Goal: Task Accomplishment & Management: Manage account settings

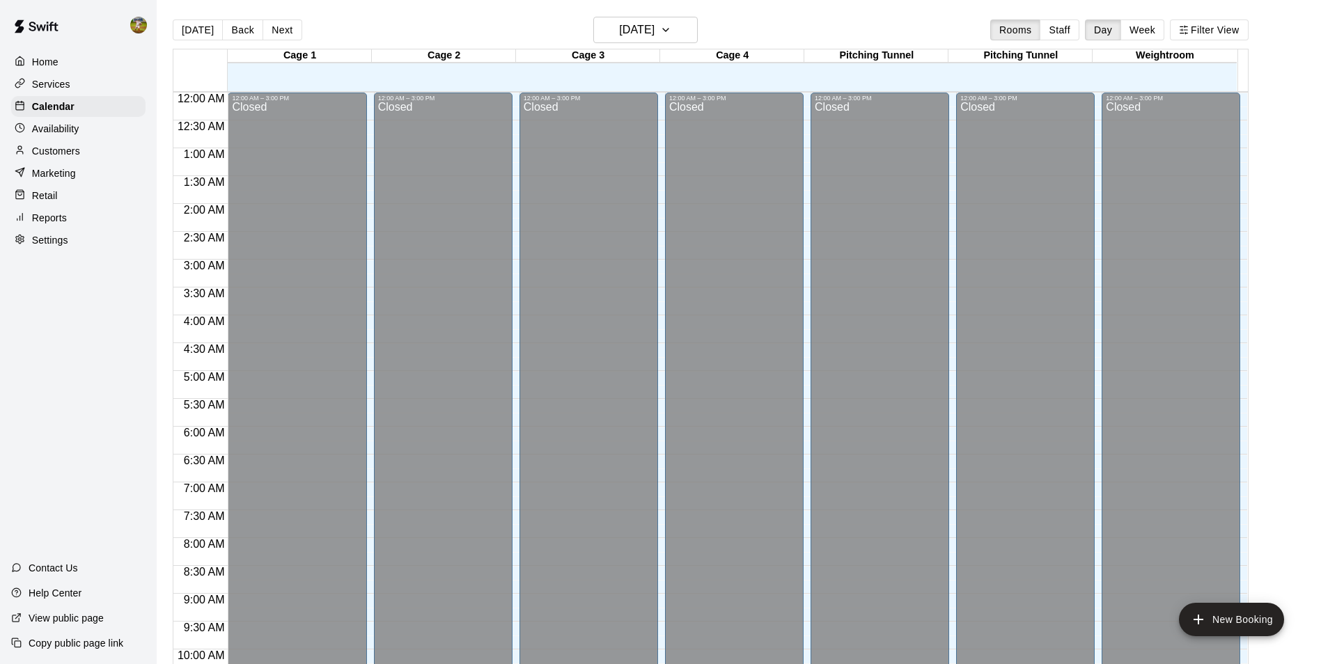
scroll to position [707, 0]
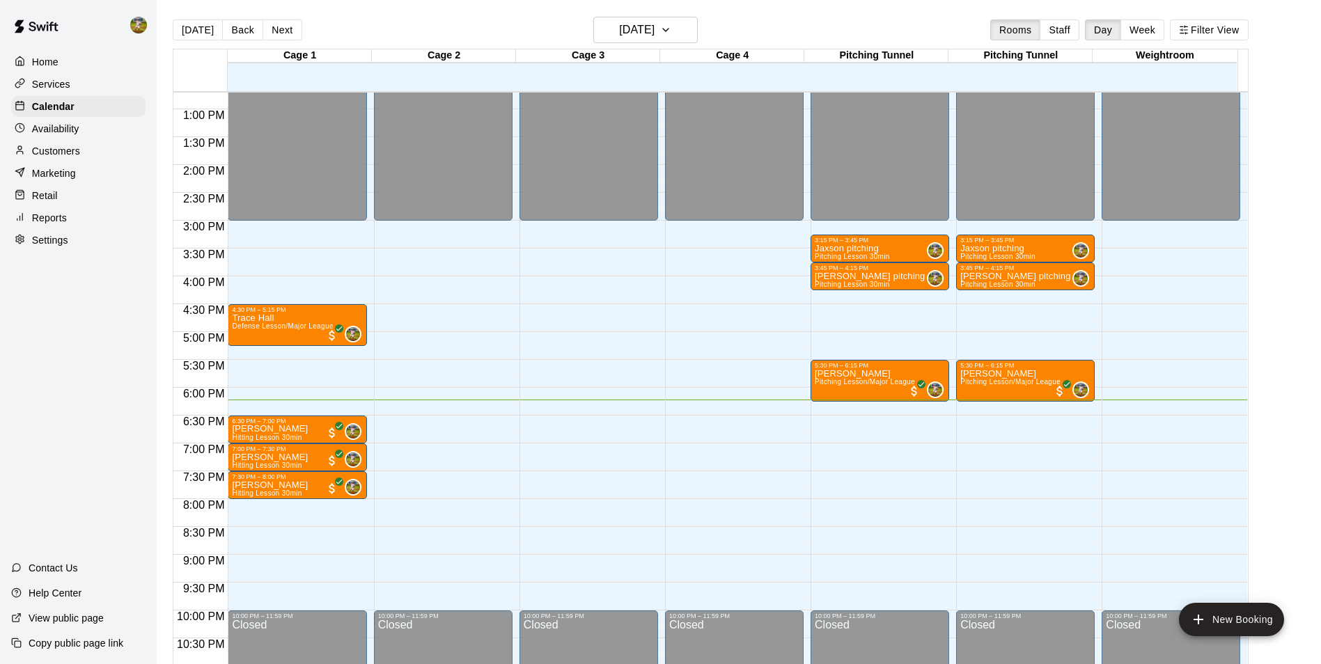
click at [109, 372] on div "Home Services Calendar Availability Customers Marketing Retail Reports Settings…" at bounding box center [78, 332] width 157 height 664
click at [61, 106] on p "Calendar" at bounding box center [53, 107] width 42 height 14
click at [74, 150] on p "Customers" at bounding box center [56, 151] width 48 height 14
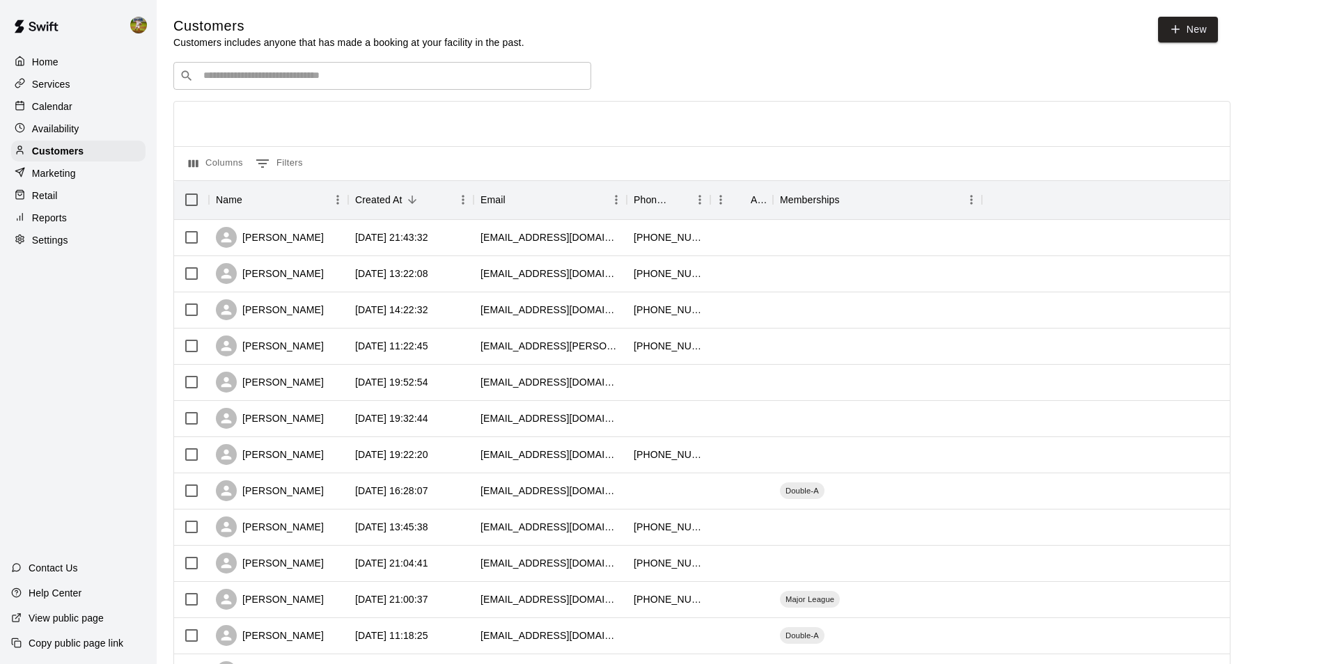
click at [86, 123] on div "Availability" at bounding box center [78, 128] width 134 height 21
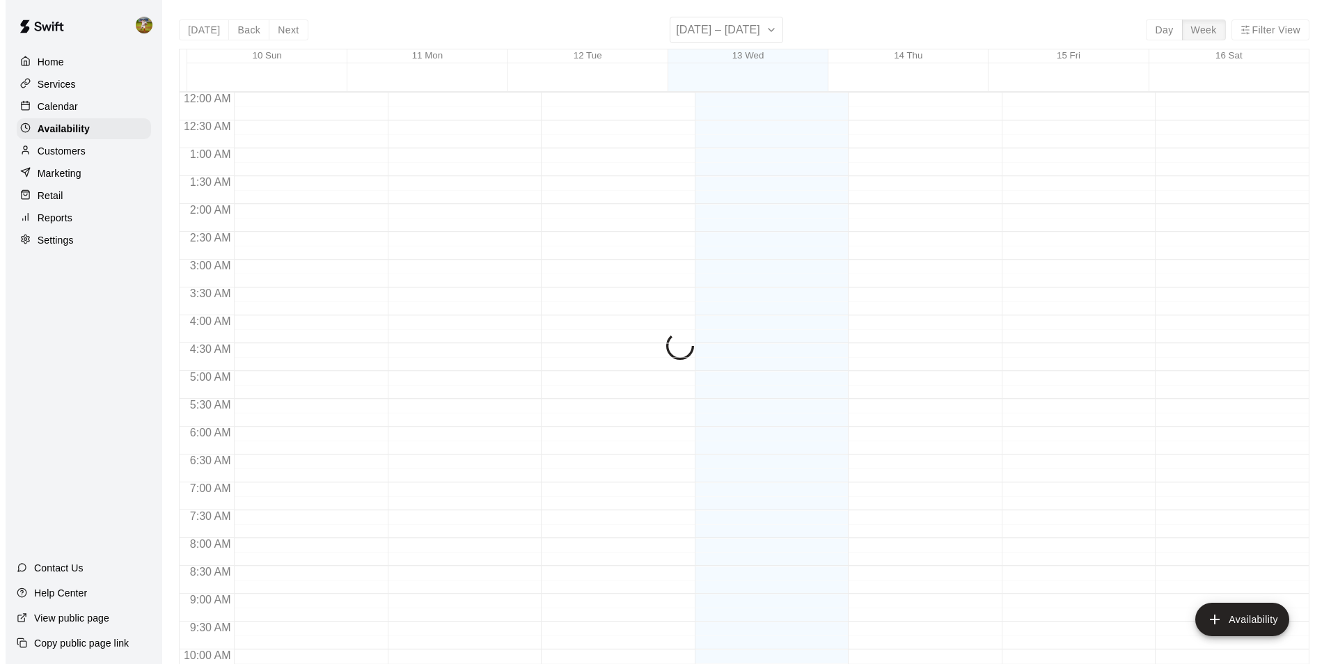
scroll to position [750, 0]
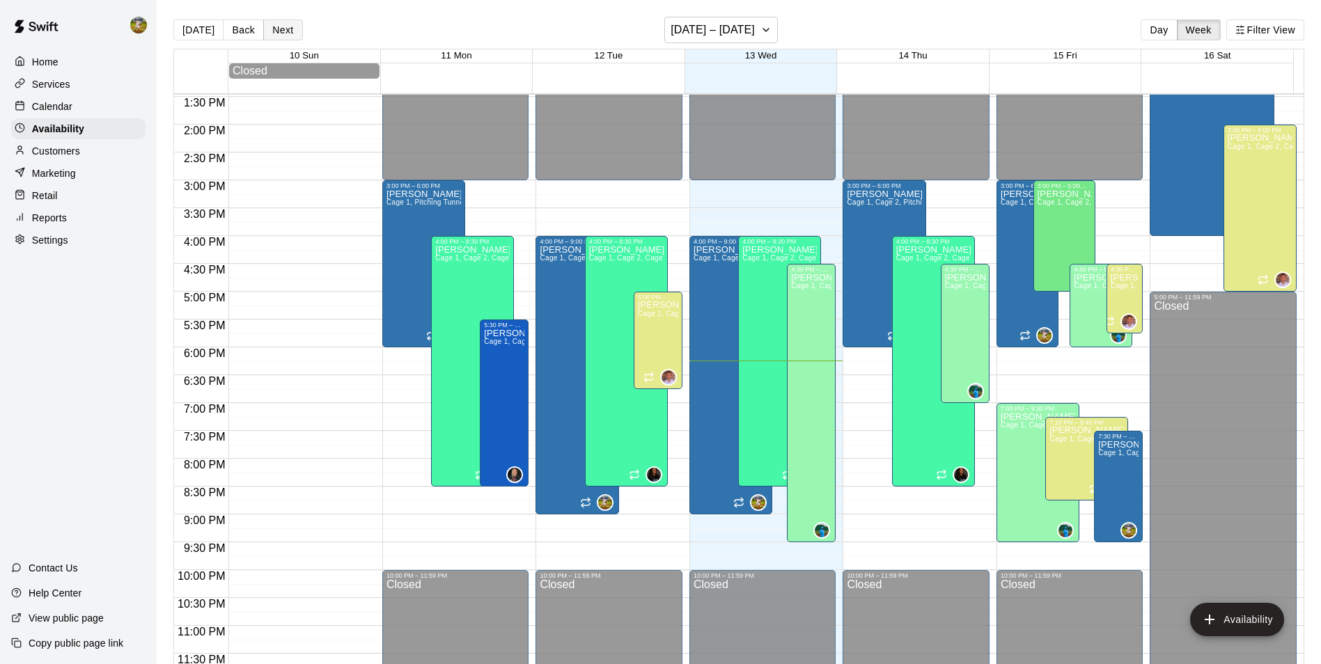
click at [275, 33] on button "Next" at bounding box center [282, 29] width 39 height 21
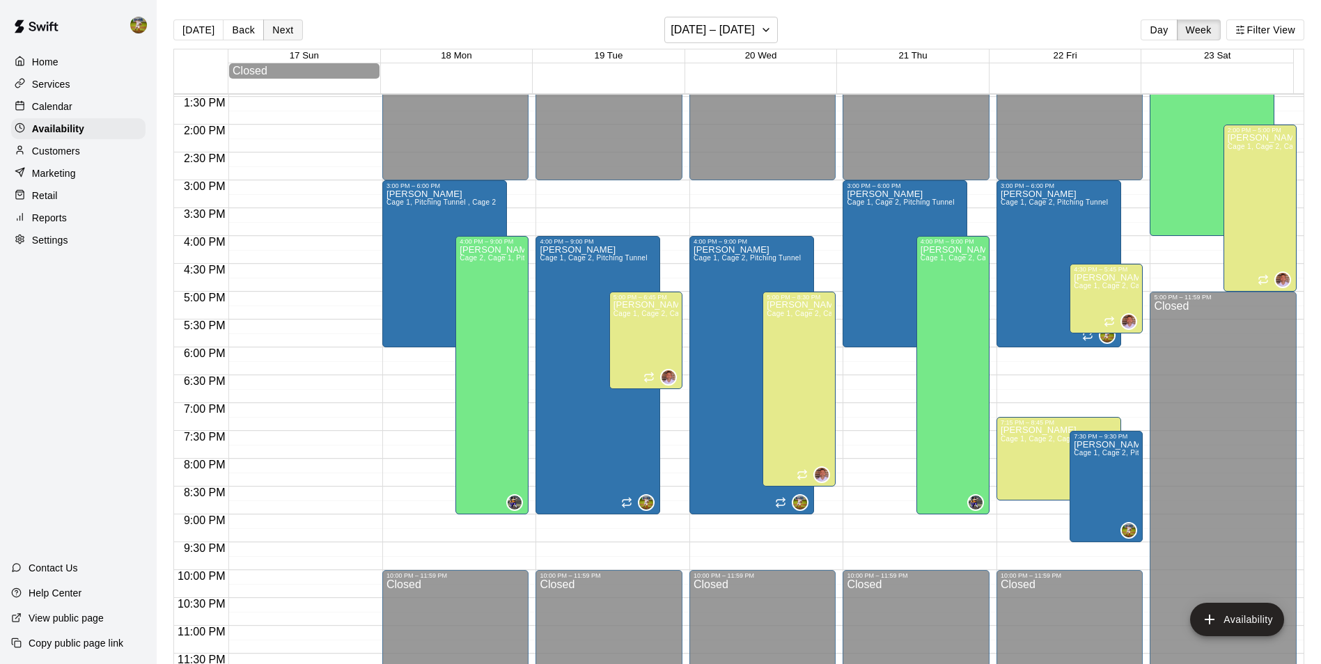
click at [275, 33] on button "Next" at bounding box center [282, 29] width 39 height 21
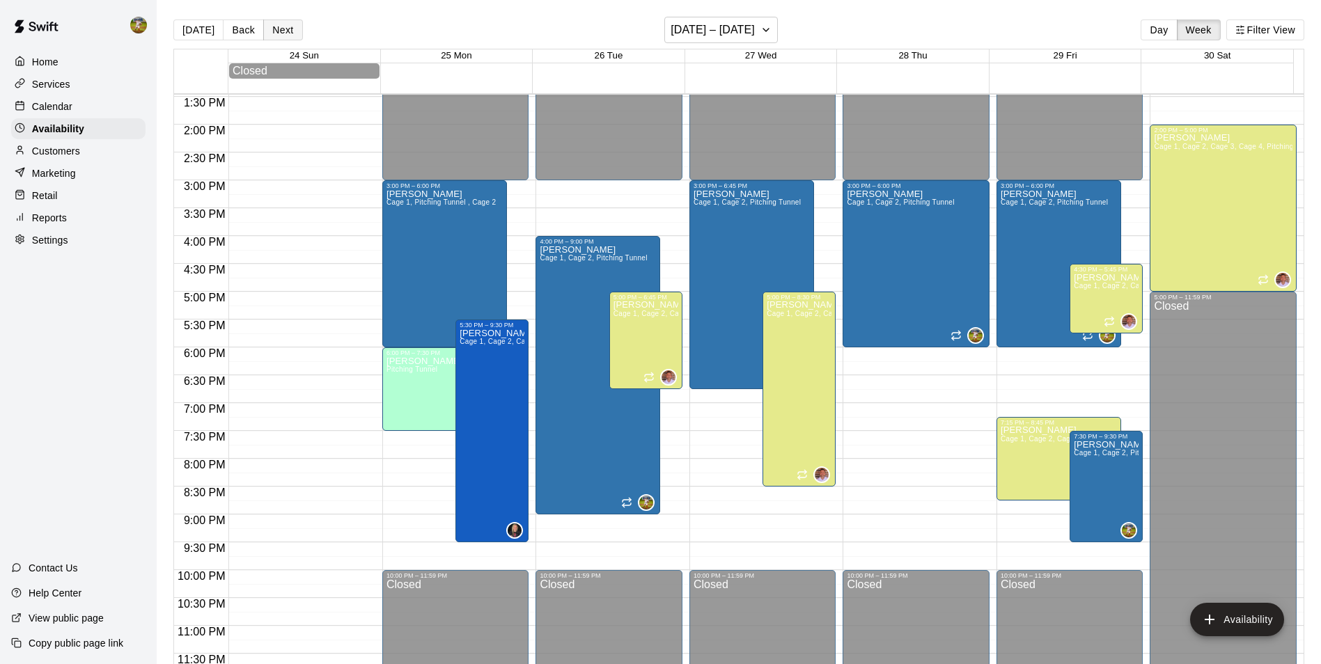
click at [275, 33] on button "Next" at bounding box center [282, 29] width 39 height 21
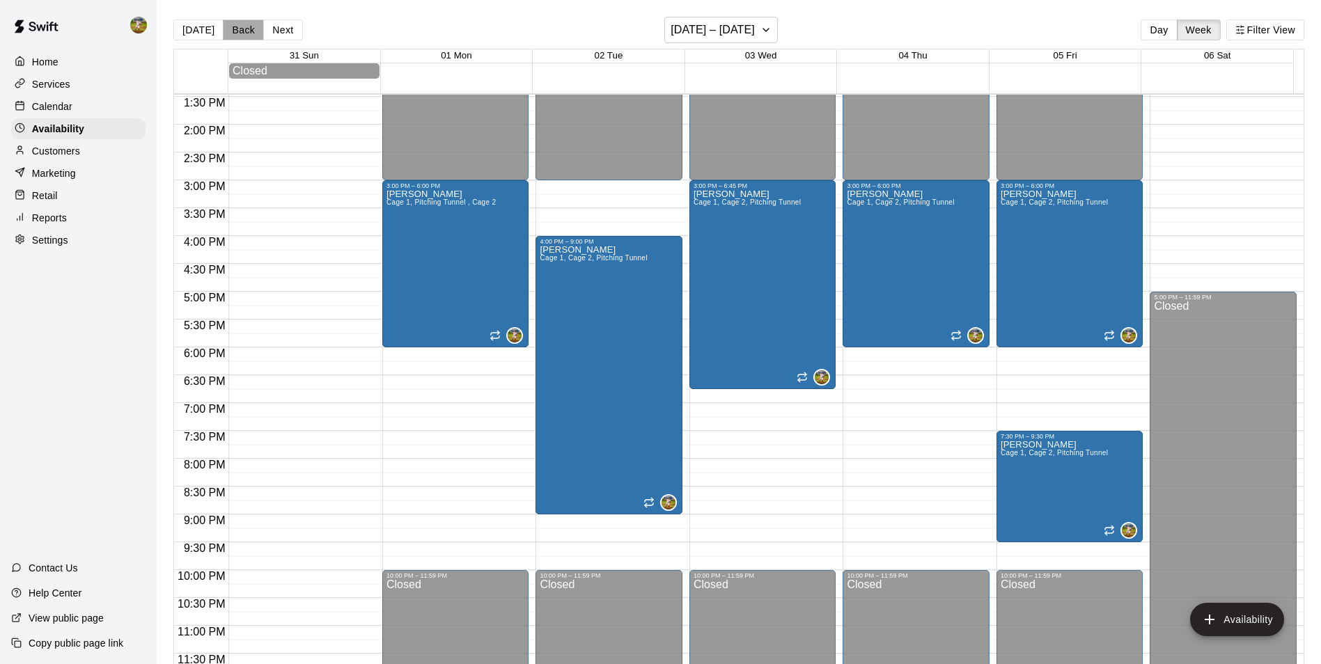
click at [234, 34] on button "Back" at bounding box center [243, 29] width 41 height 21
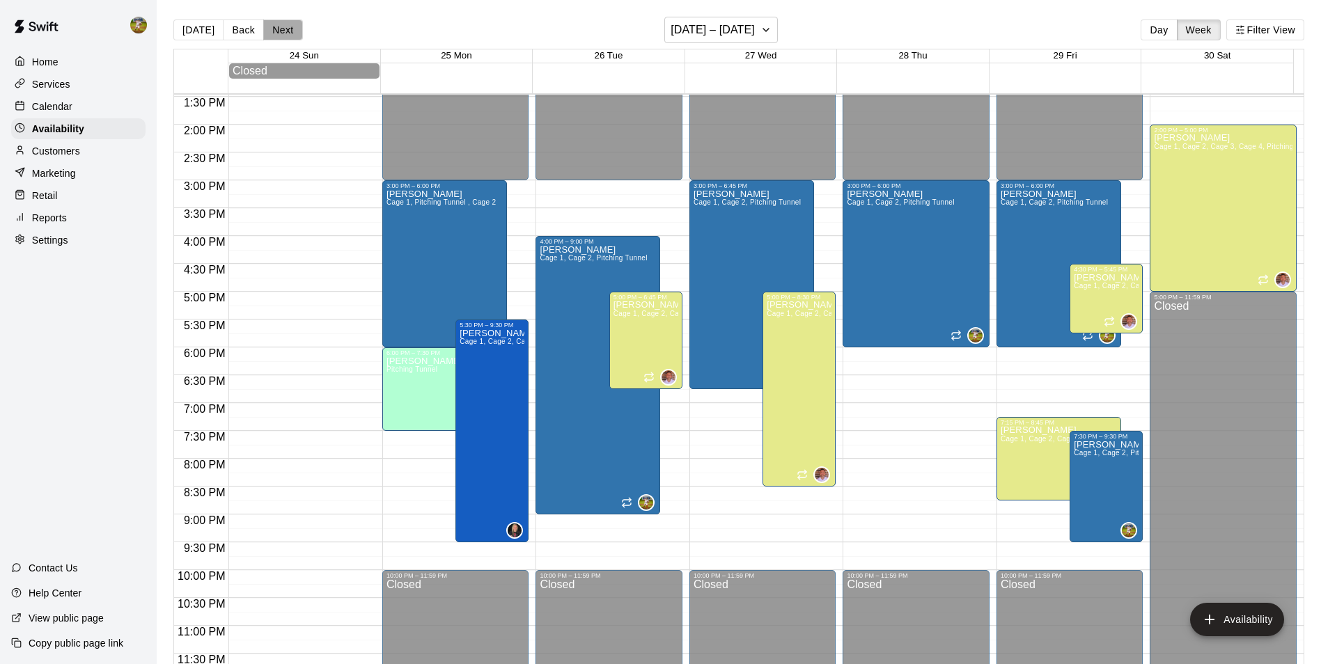
click at [285, 40] on button "Next" at bounding box center [282, 29] width 39 height 21
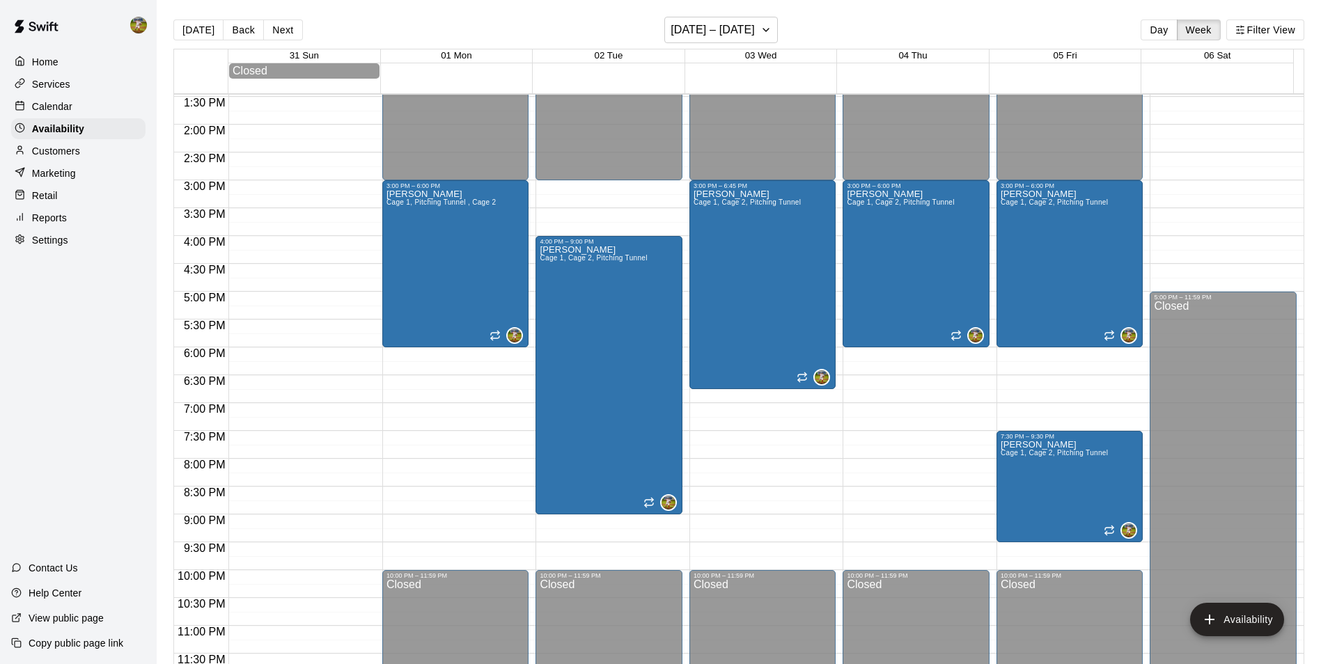
click at [92, 239] on div "Settings" at bounding box center [78, 240] width 134 height 21
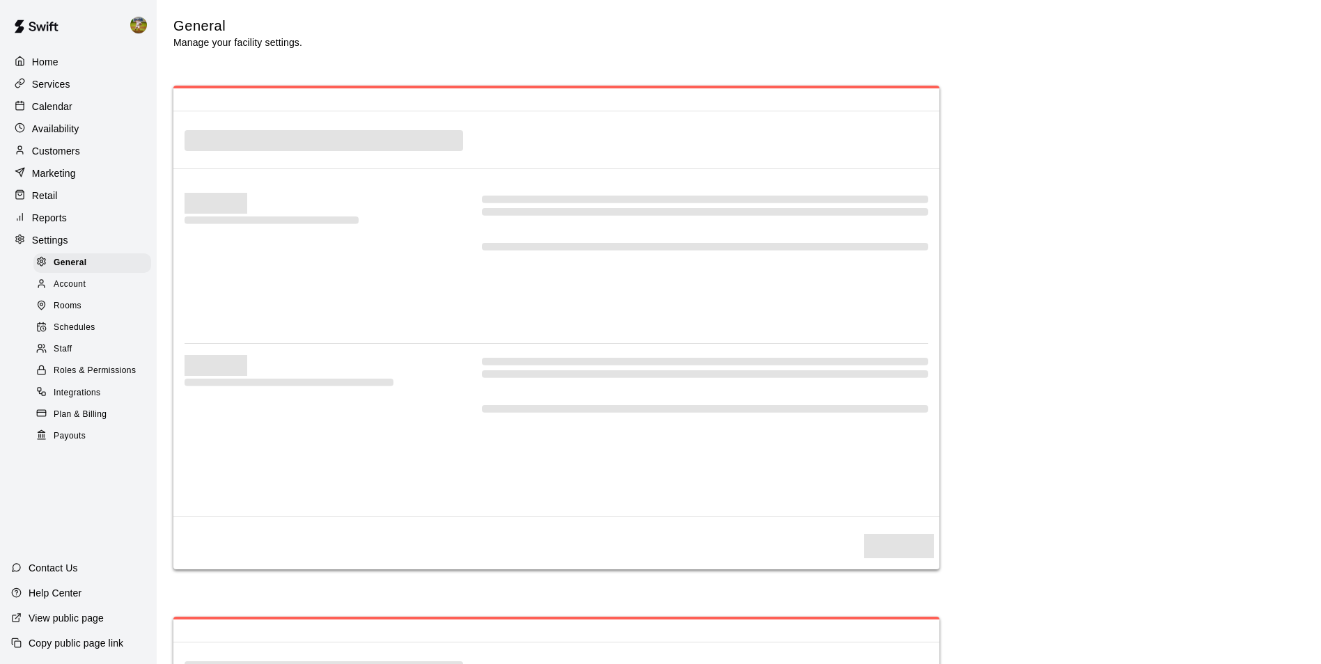
select select "**"
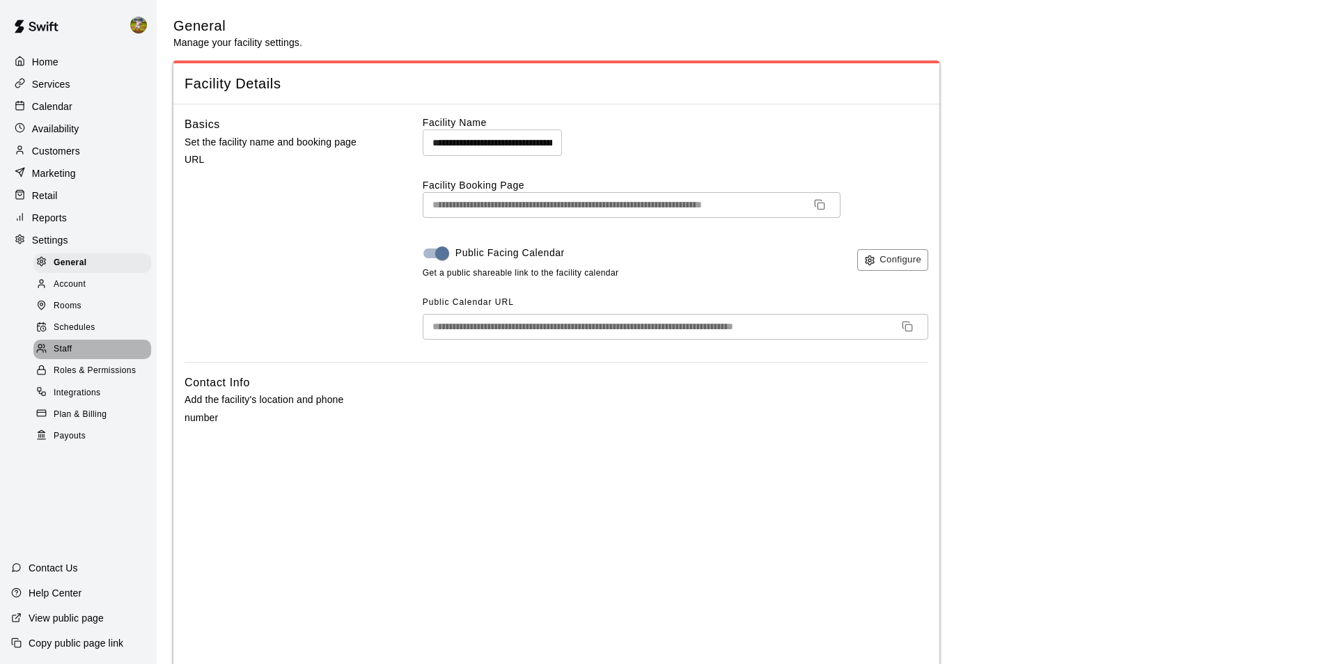
click at [107, 359] on div "Staff" at bounding box center [92, 349] width 118 height 19
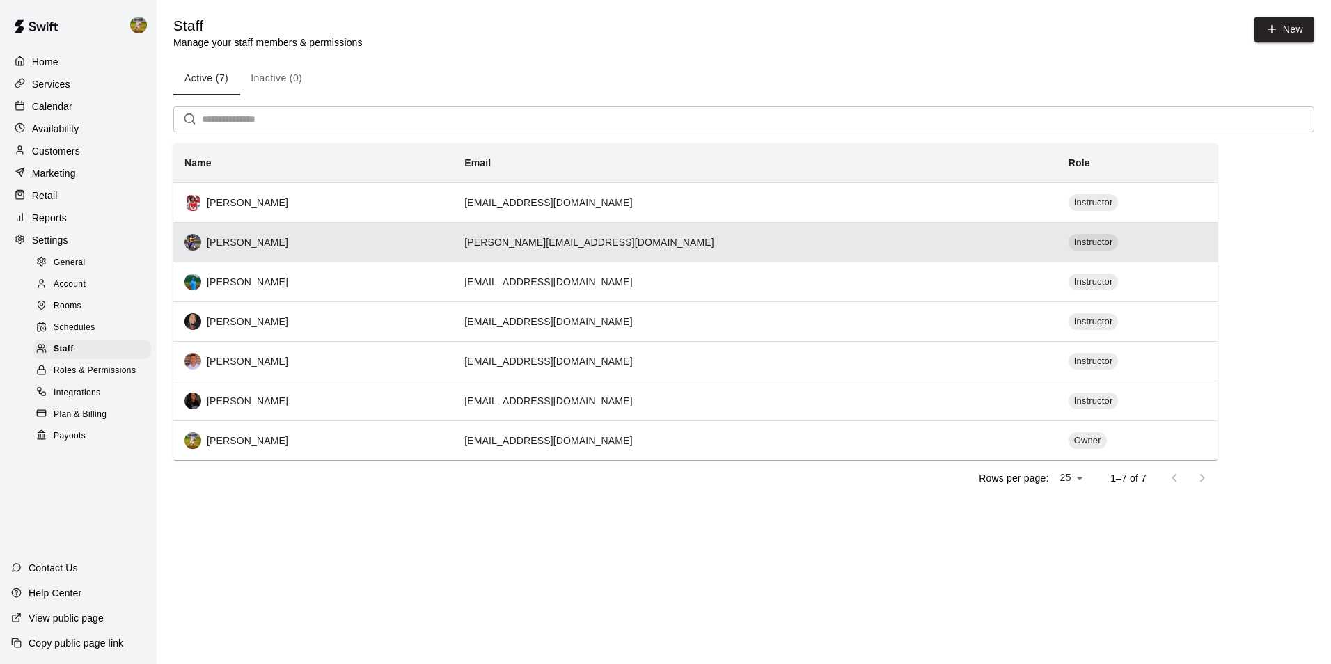
click at [641, 230] on td "[PERSON_NAME][EMAIL_ADDRESS][DOMAIN_NAME]" at bounding box center [755, 242] width 604 height 40
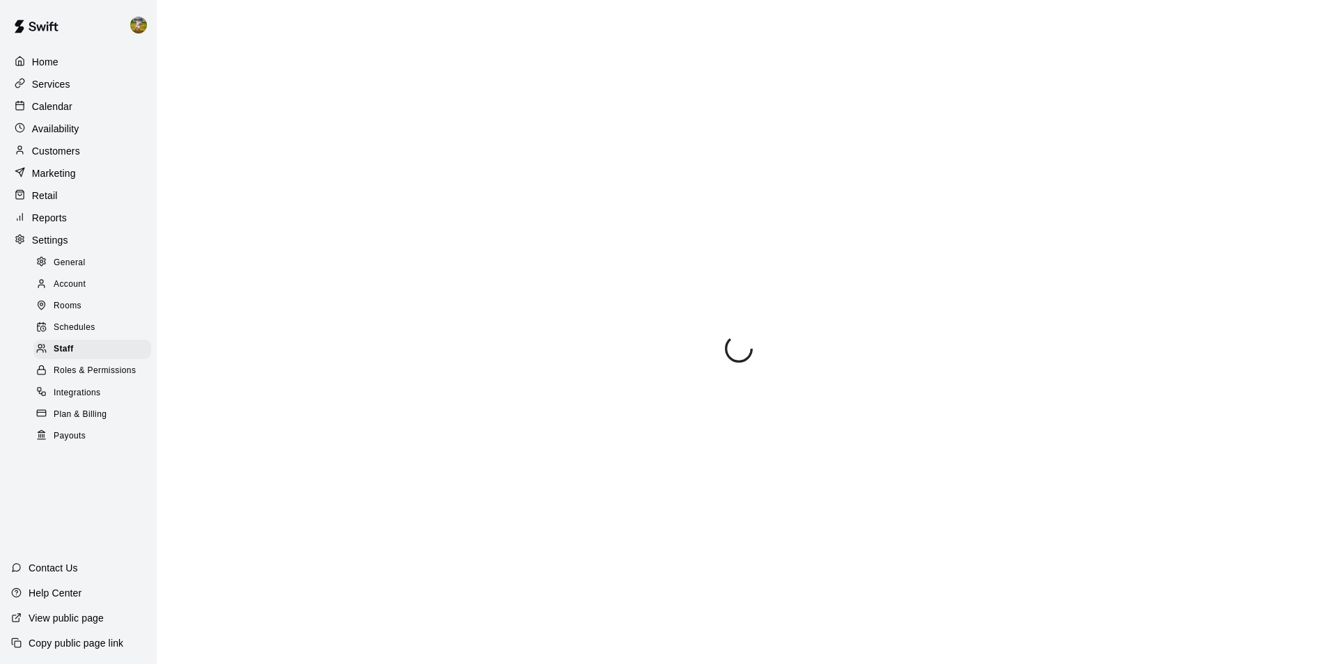
select select "**"
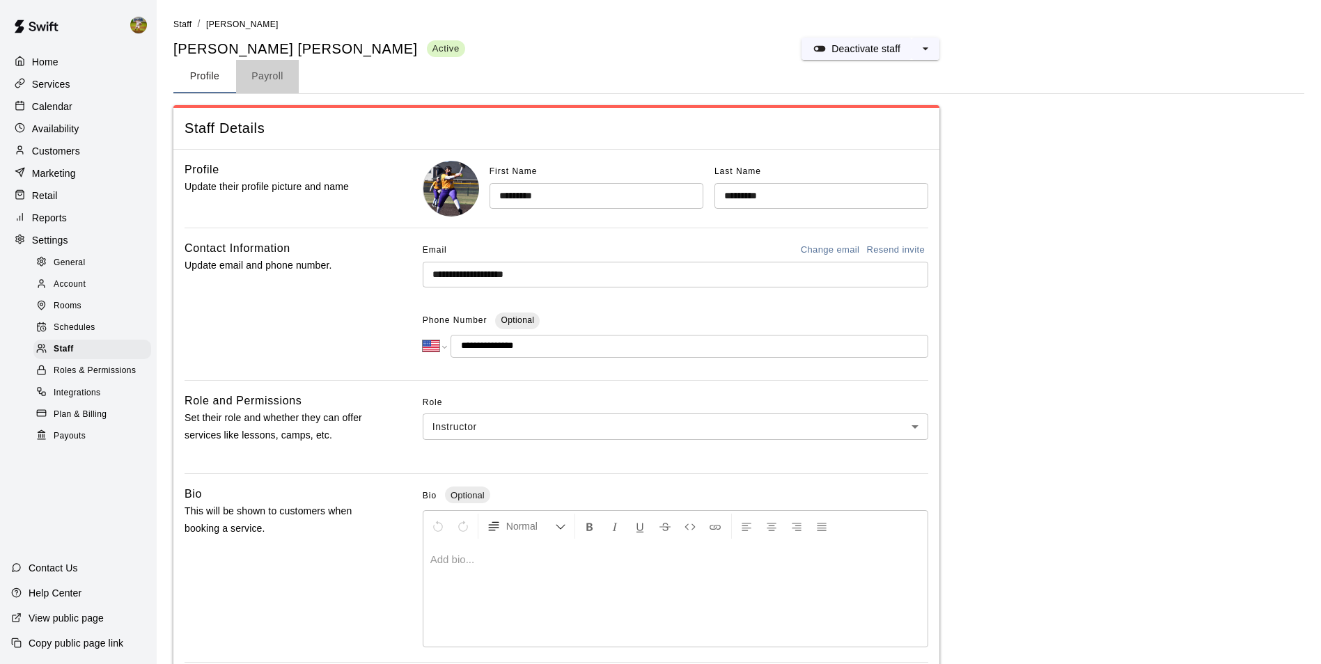
click at [264, 85] on button "Payroll" at bounding box center [267, 76] width 63 height 33
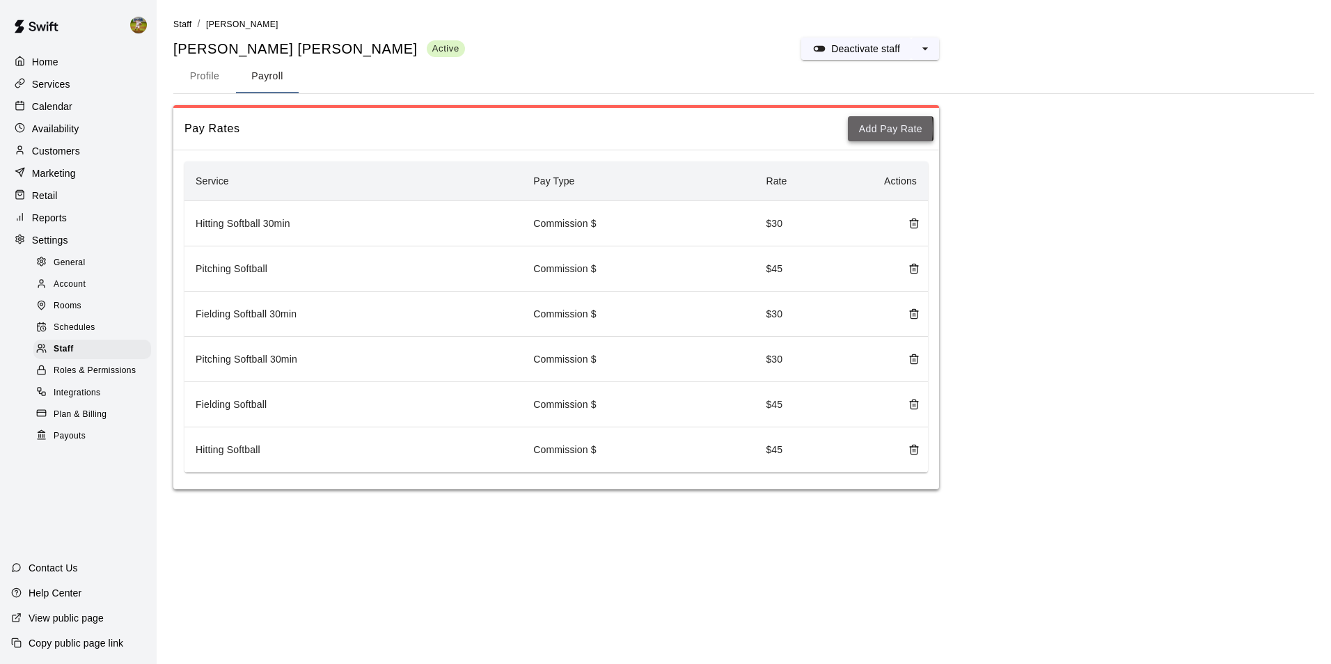
click at [852, 130] on button "Add Pay Rate" at bounding box center [891, 129] width 86 height 26
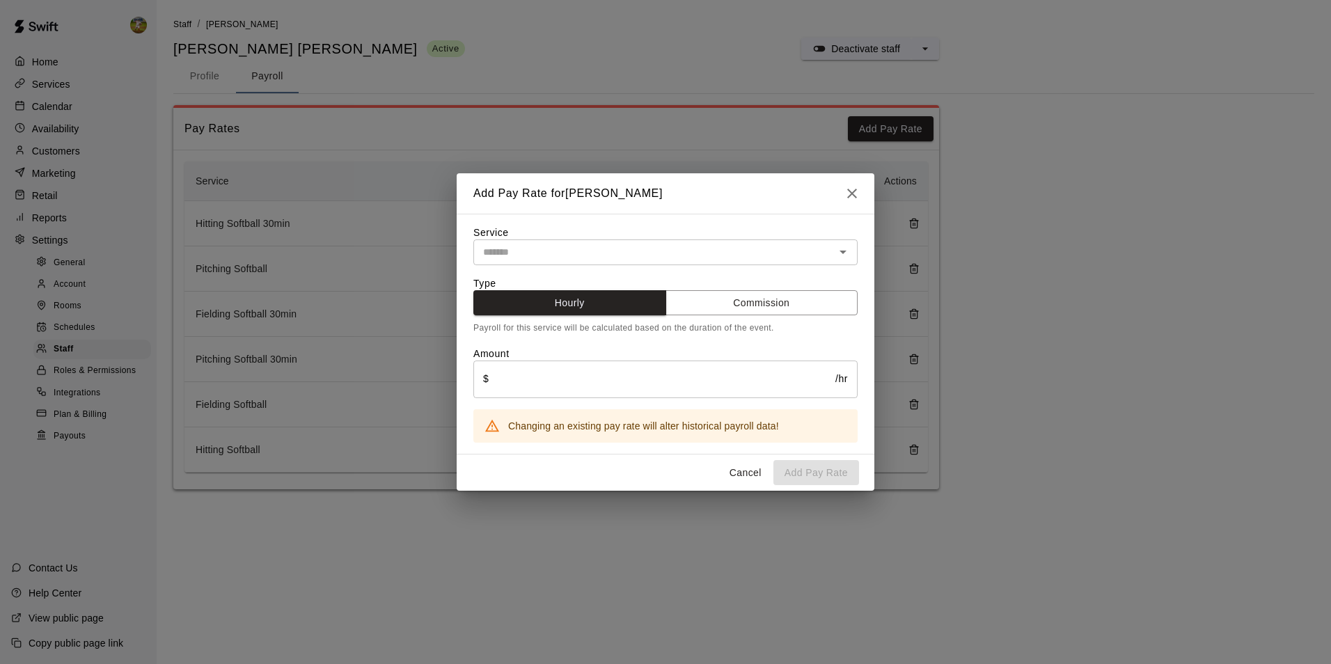
click at [788, 260] on div "​" at bounding box center [665, 253] width 384 height 26
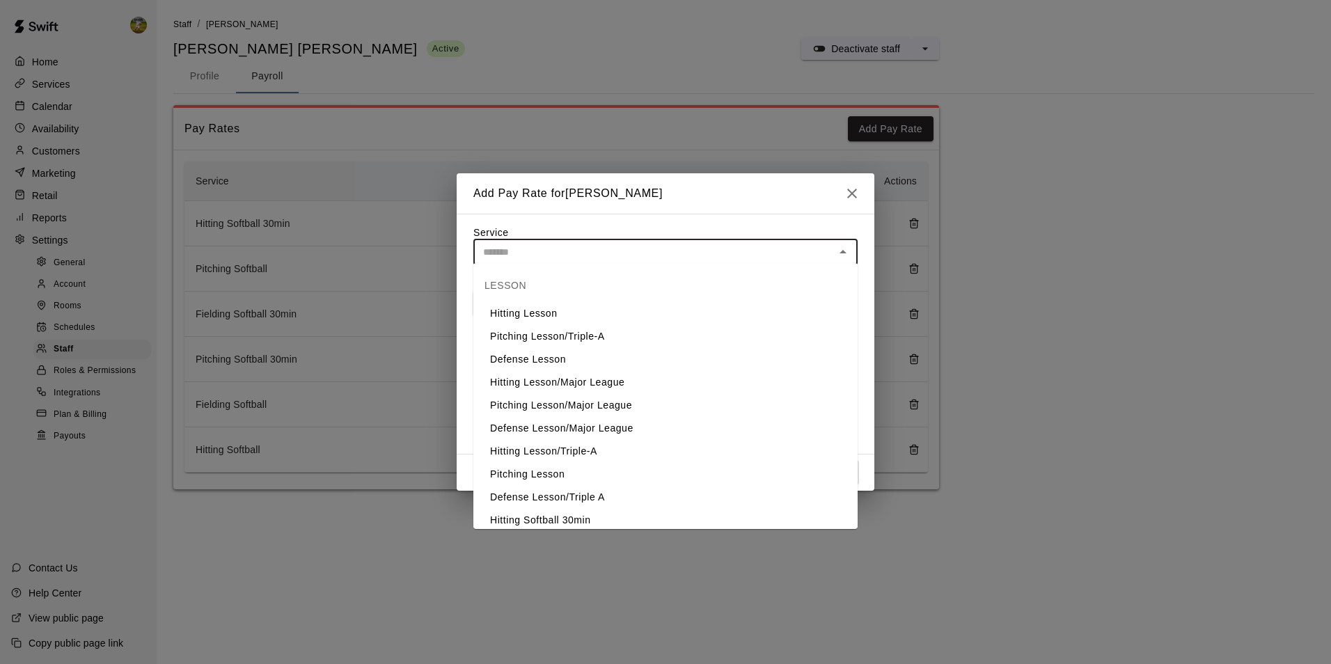
click at [677, 185] on h2 "Add Pay Rate for [PERSON_NAME]" at bounding box center [568, 193] width 223 height 40
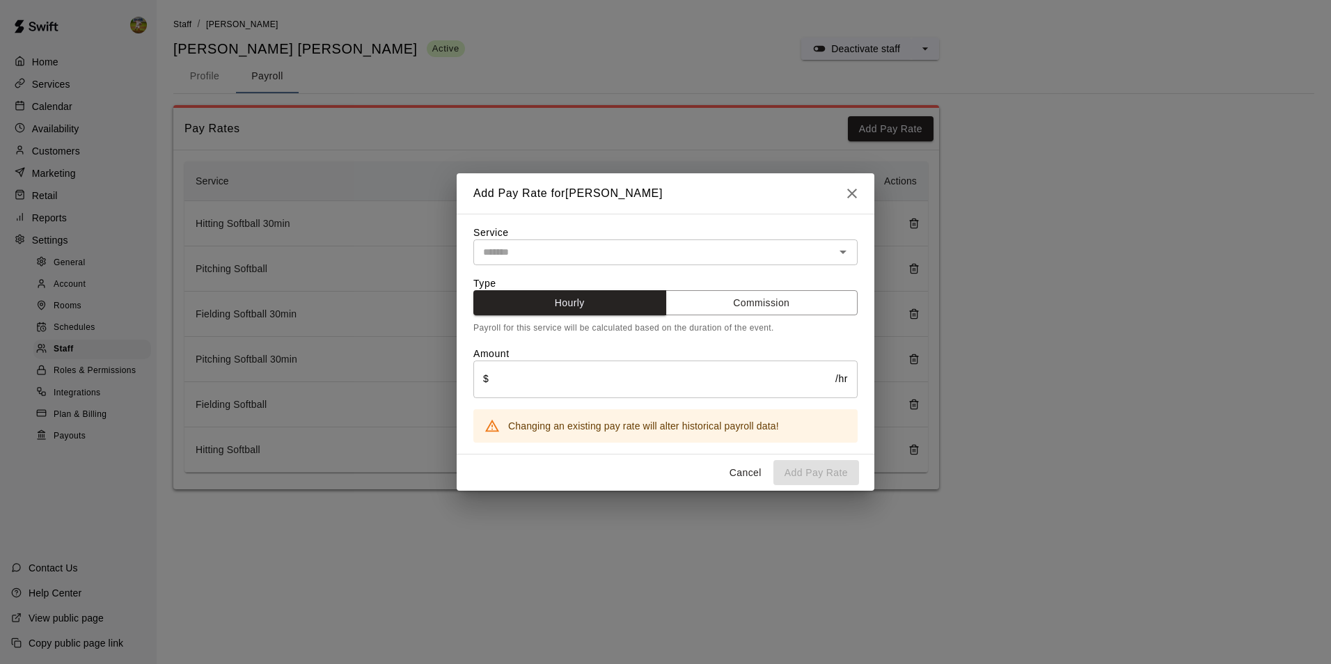
click at [847, 192] on icon "button" at bounding box center [852, 193] width 17 height 17
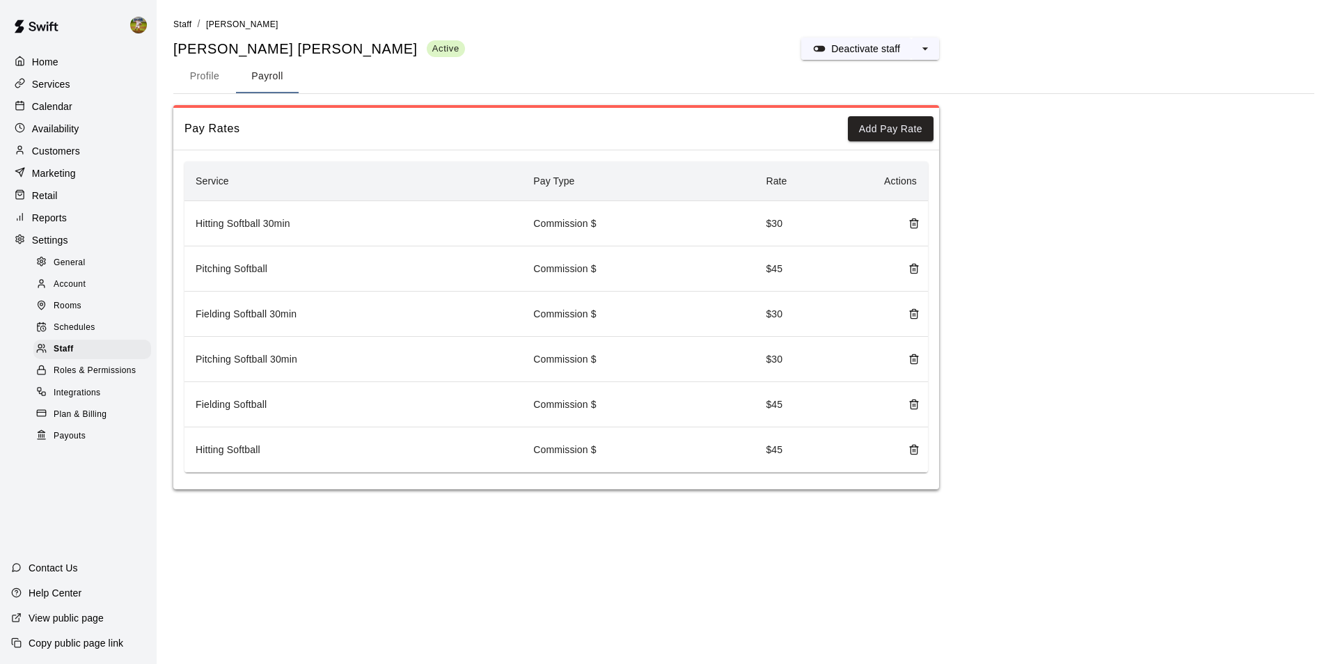
click at [219, 77] on button "Profile" at bounding box center [204, 76] width 63 height 33
select select "**"
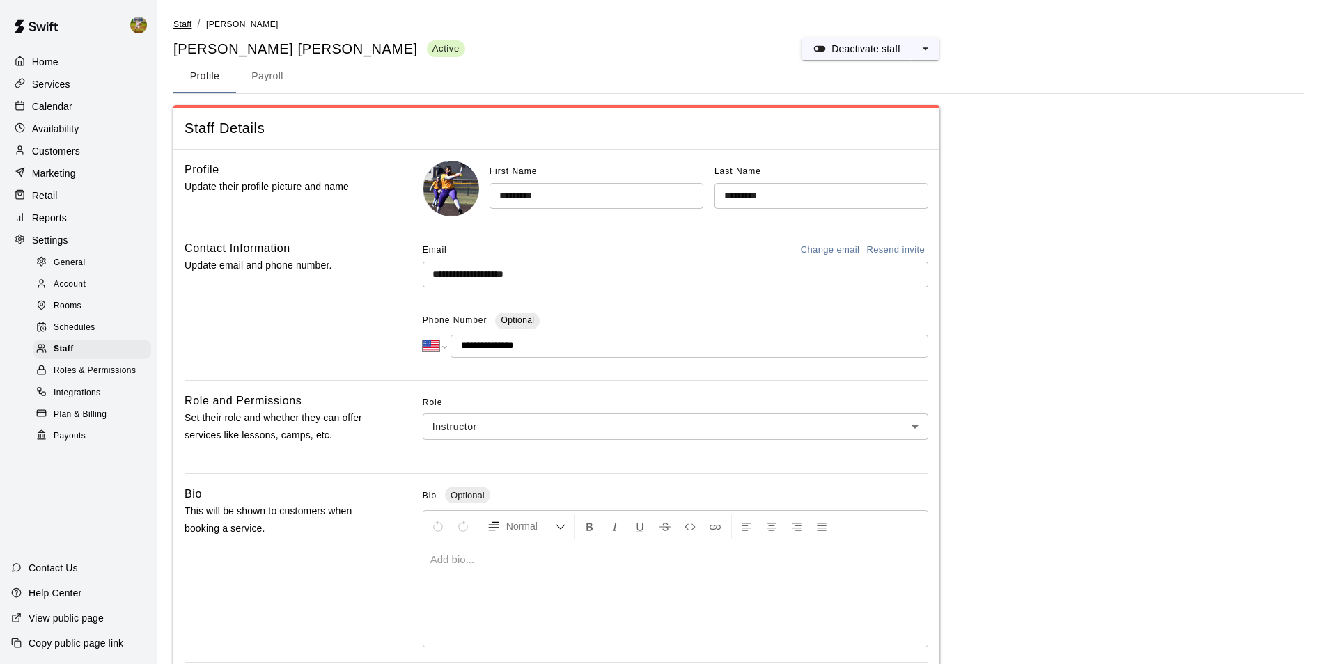
click at [189, 24] on span "Staff" at bounding box center [182, 24] width 18 height 10
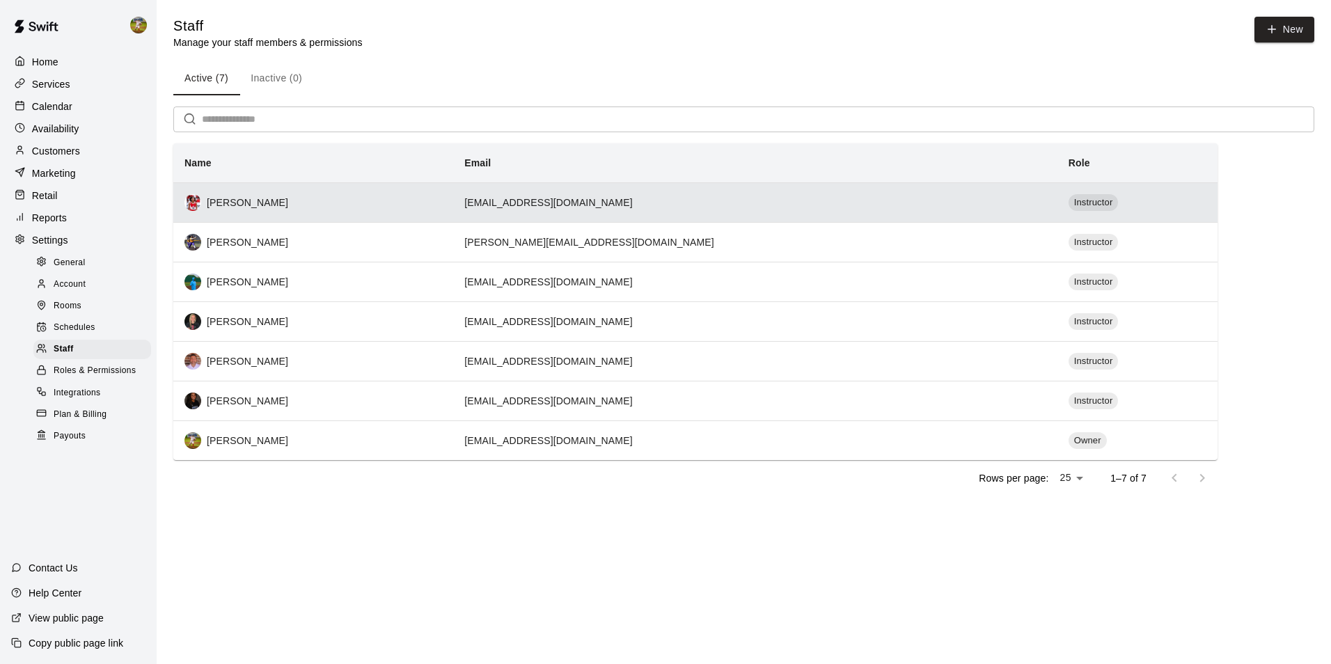
click at [442, 206] on div "[PERSON_NAME]" at bounding box center [314, 202] width 258 height 17
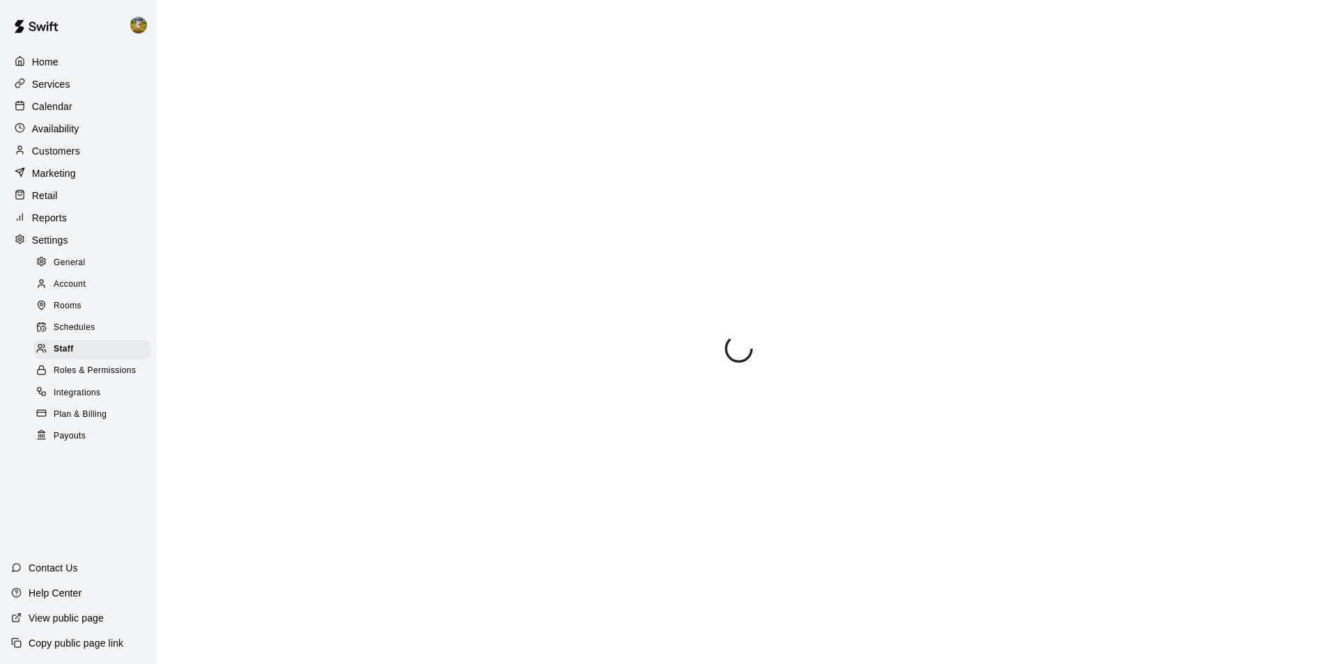
select select "**"
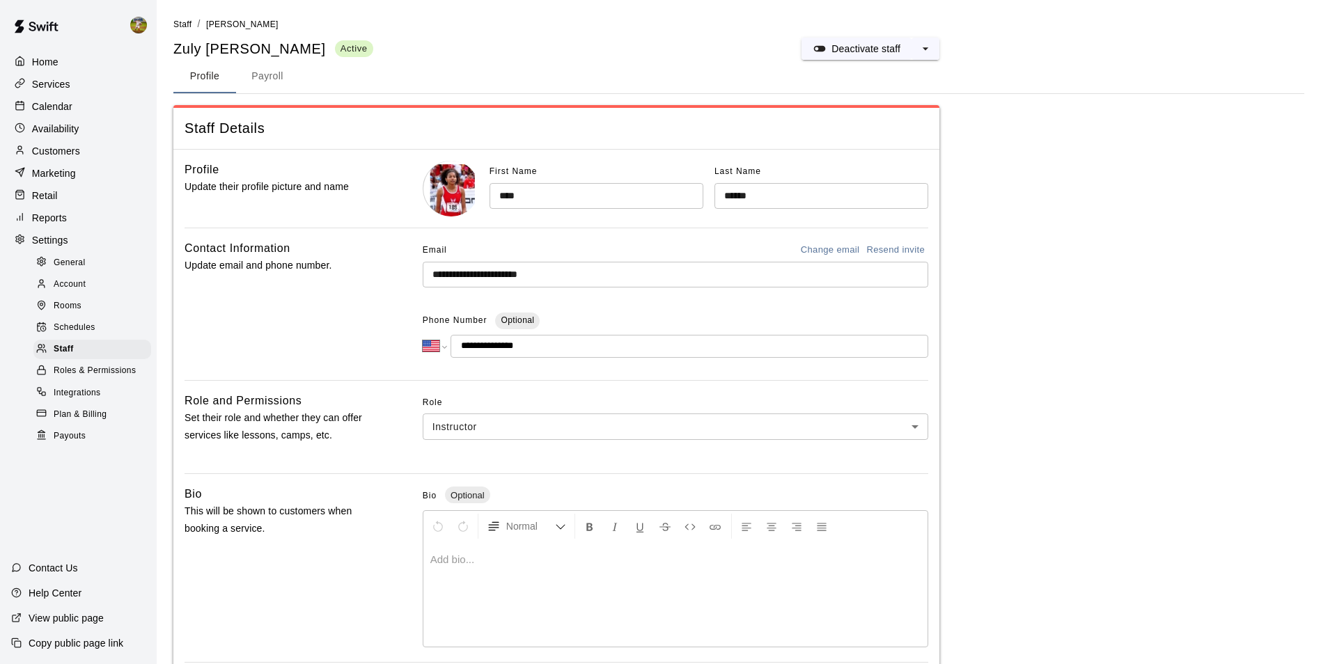
click at [263, 78] on button "Payroll" at bounding box center [267, 76] width 63 height 33
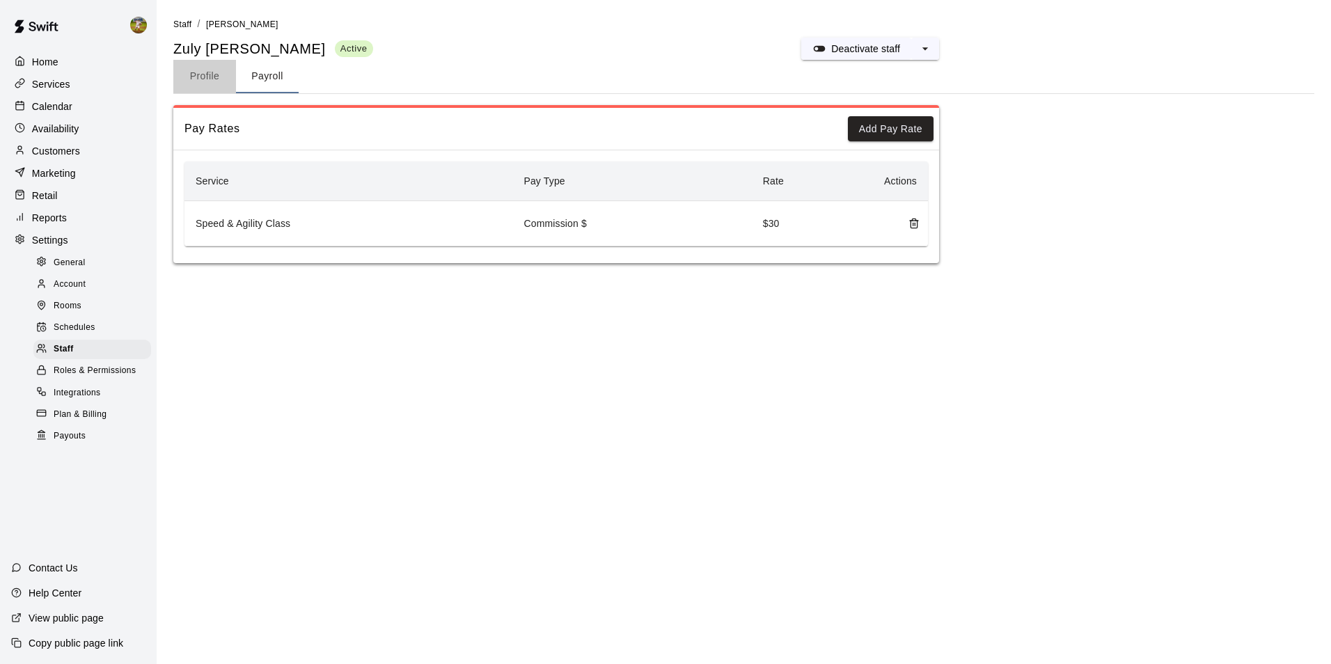
click at [214, 71] on button "Profile" at bounding box center [204, 76] width 63 height 33
select select "**"
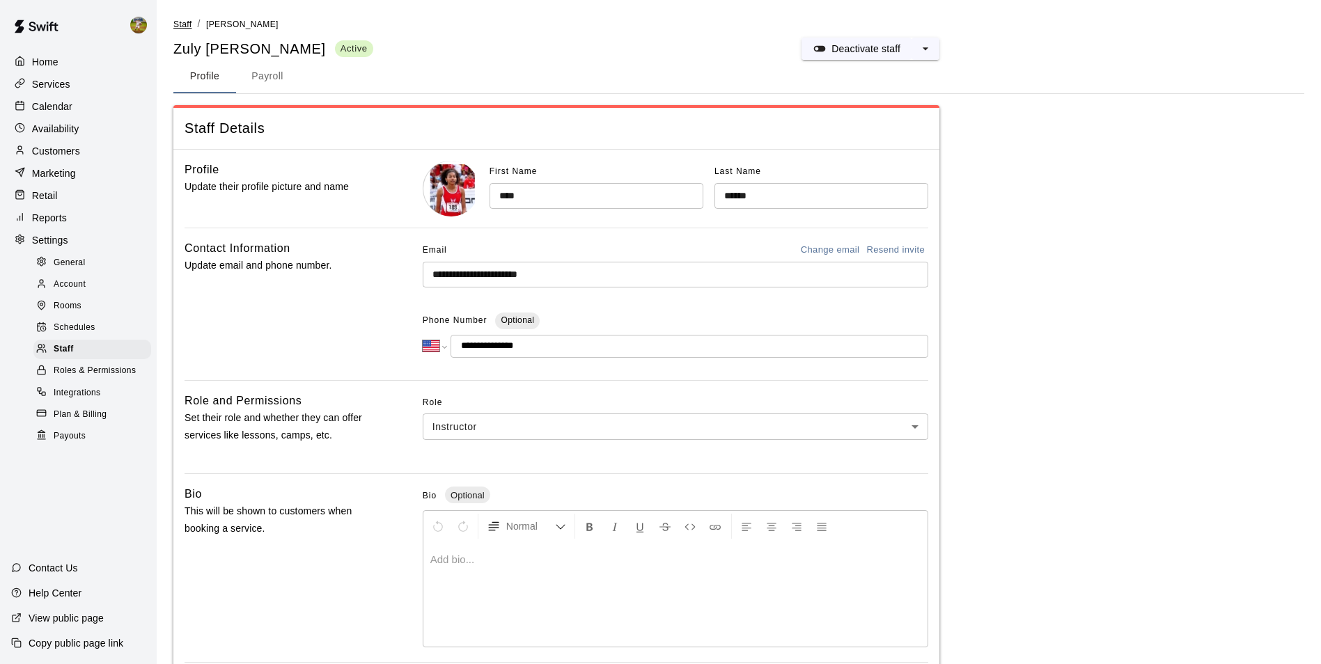
click at [189, 25] on span "Staff" at bounding box center [182, 24] width 18 height 10
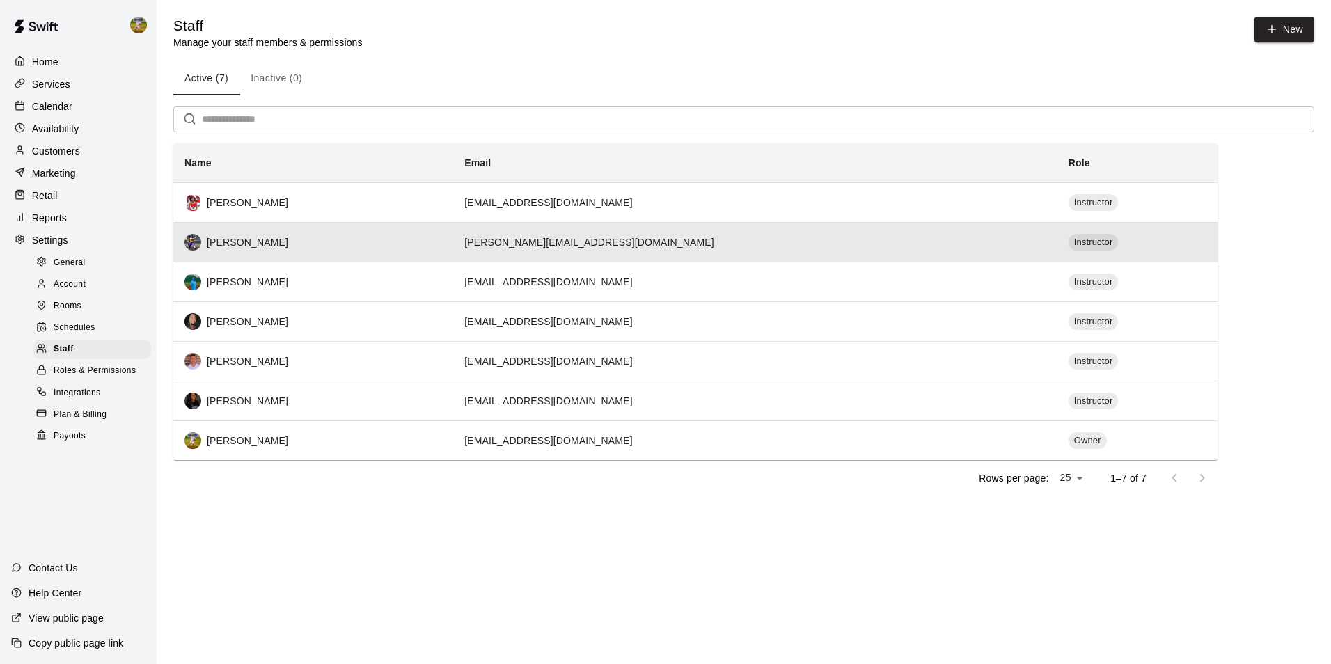
click at [407, 234] on th "[PERSON_NAME]" at bounding box center [313, 242] width 280 height 40
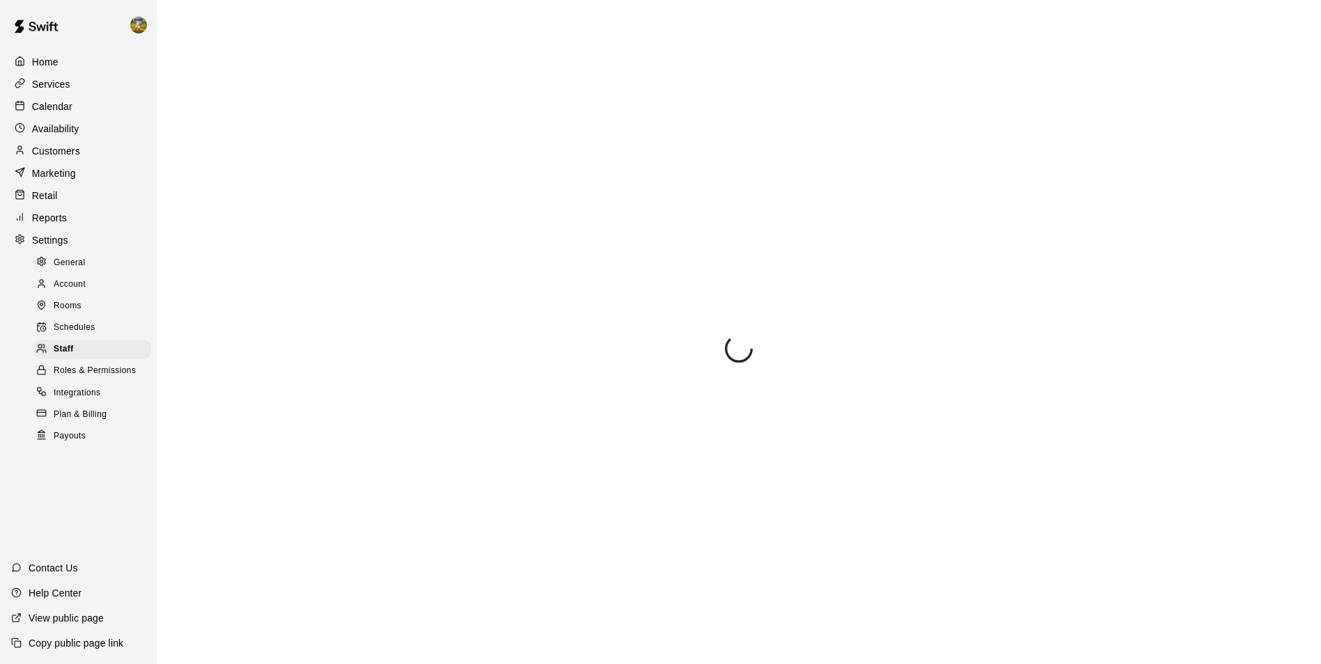
select select "**"
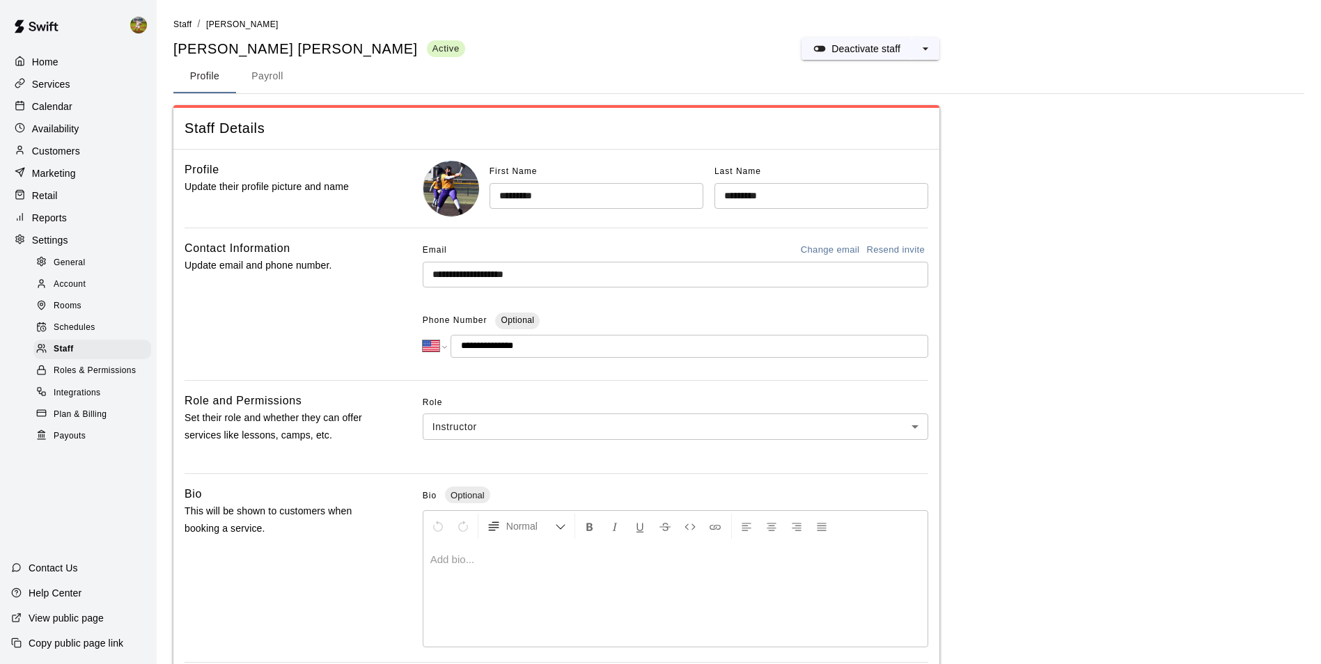
click at [274, 70] on button "Payroll" at bounding box center [267, 76] width 63 height 33
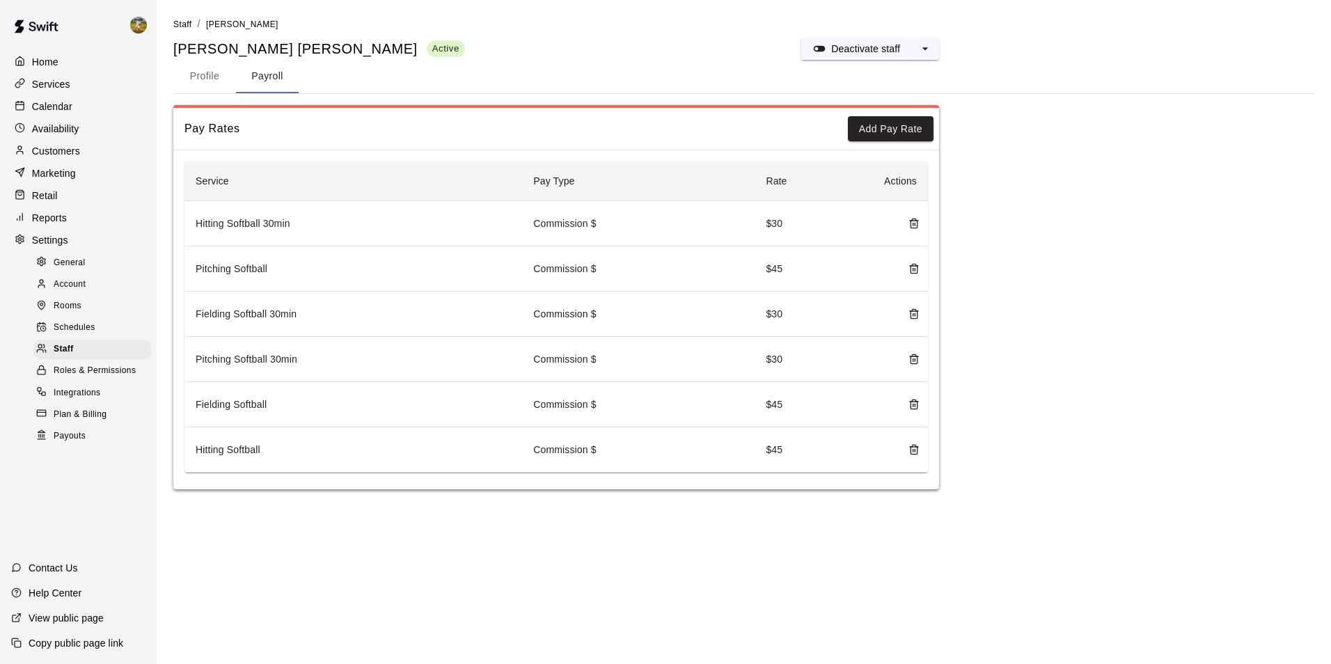
click at [662, 138] on div "Pay Rates Add Pay Rate" at bounding box center [556, 129] width 766 height 42
click at [197, 75] on button "Profile" at bounding box center [204, 76] width 63 height 33
select select "**"
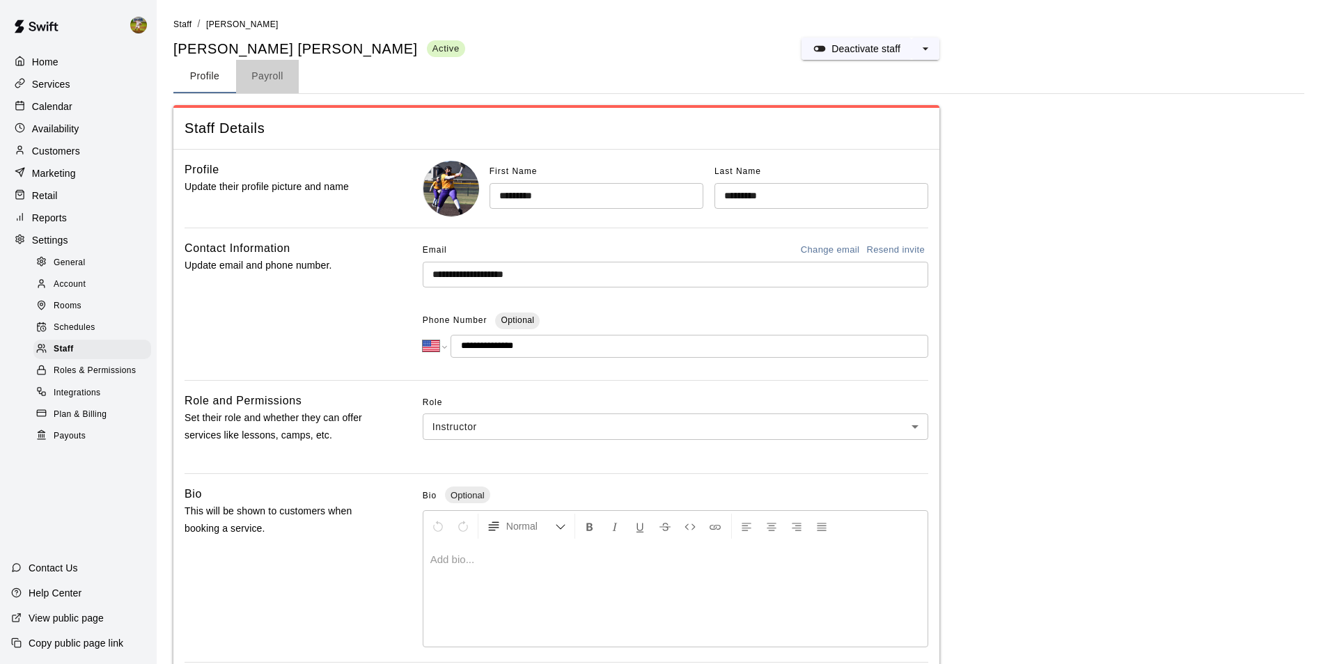
click at [247, 72] on button "Payroll" at bounding box center [267, 76] width 63 height 33
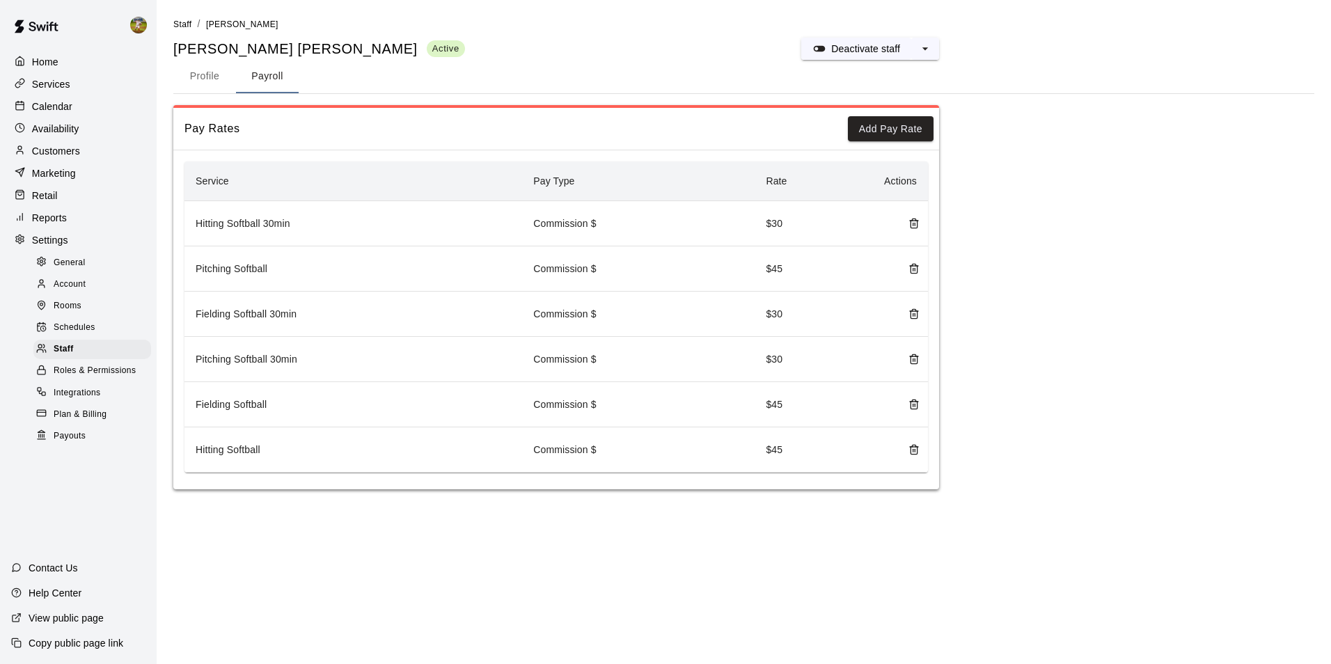
click at [209, 77] on button "Profile" at bounding box center [204, 76] width 63 height 33
select select "**"
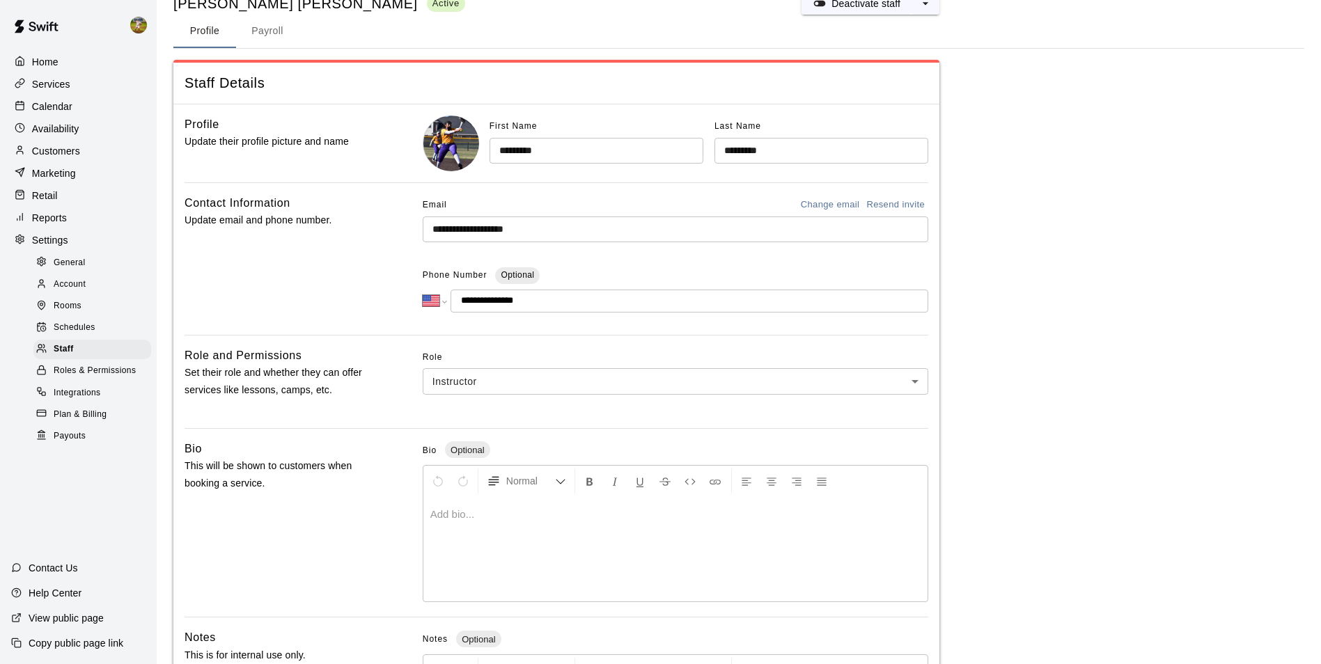
scroll to position [70, 0]
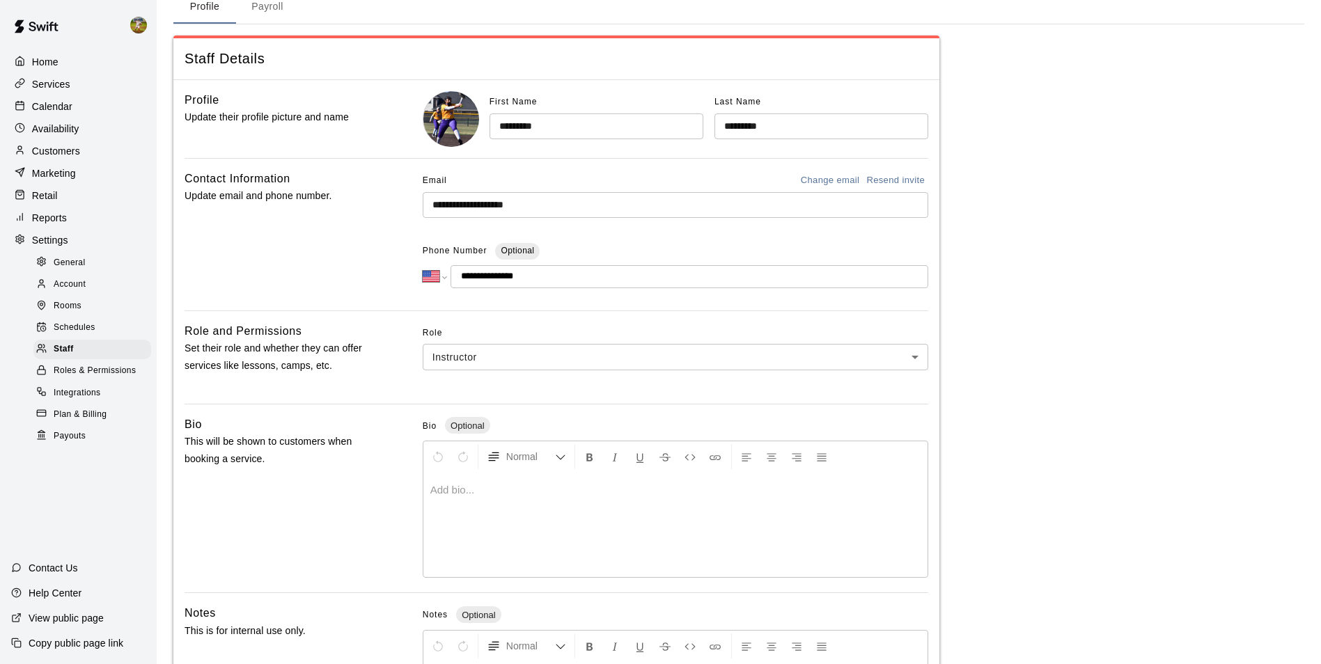
click at [622, 363] on body "**********" at bounding box center [660, 388] width 1321 height 916
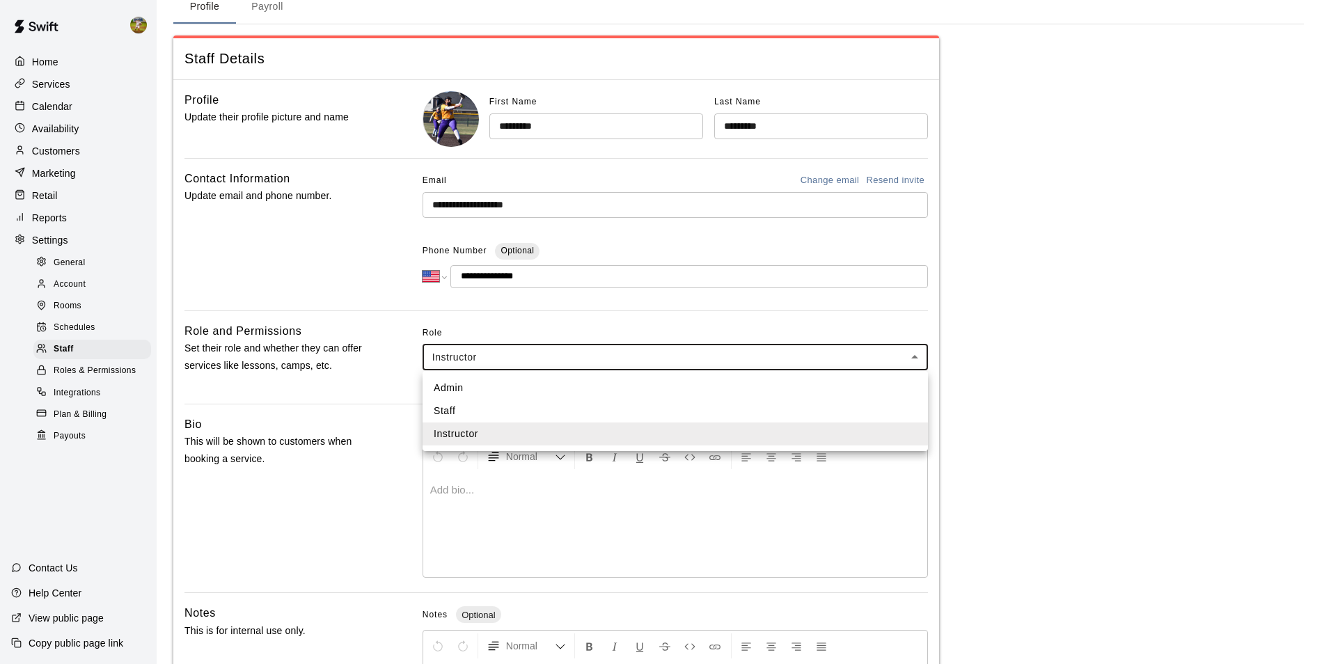
click at [404, 285] on div at bounding box center [665, 332] width 1331 height 664
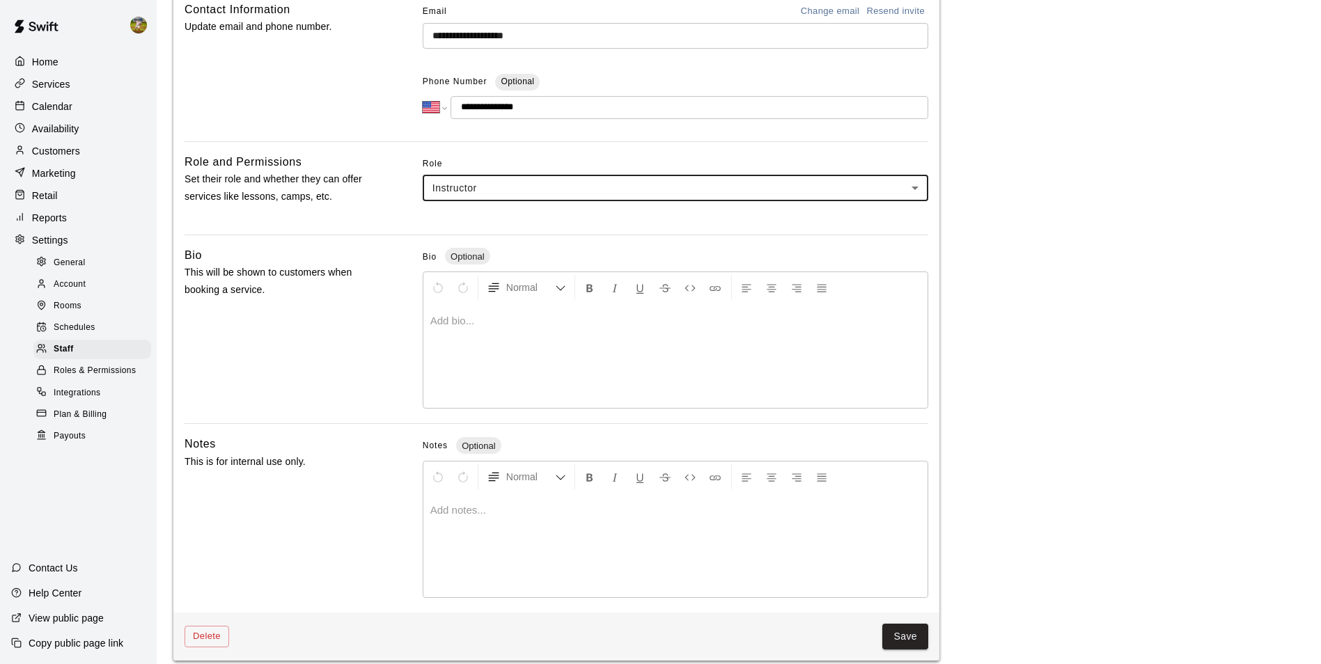
scroll to position [253, 0]
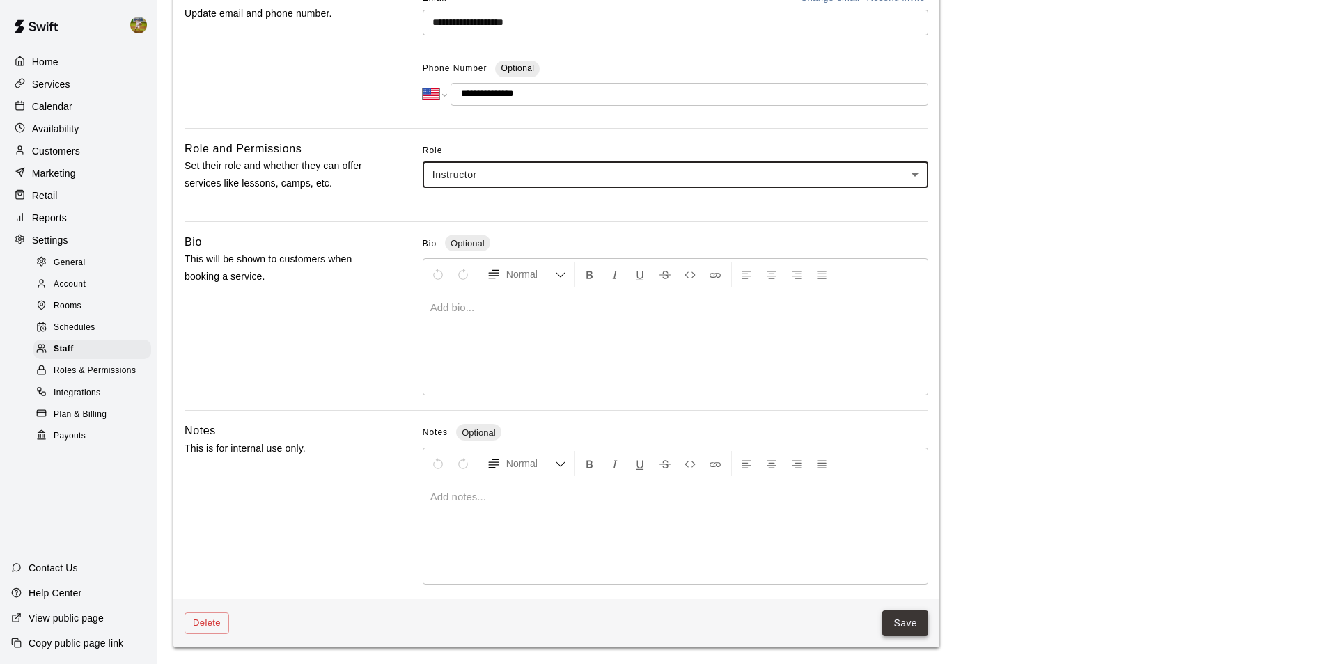
click at [902, 621] on button "Save" at bounding box center [905, 624] width 46 height 26
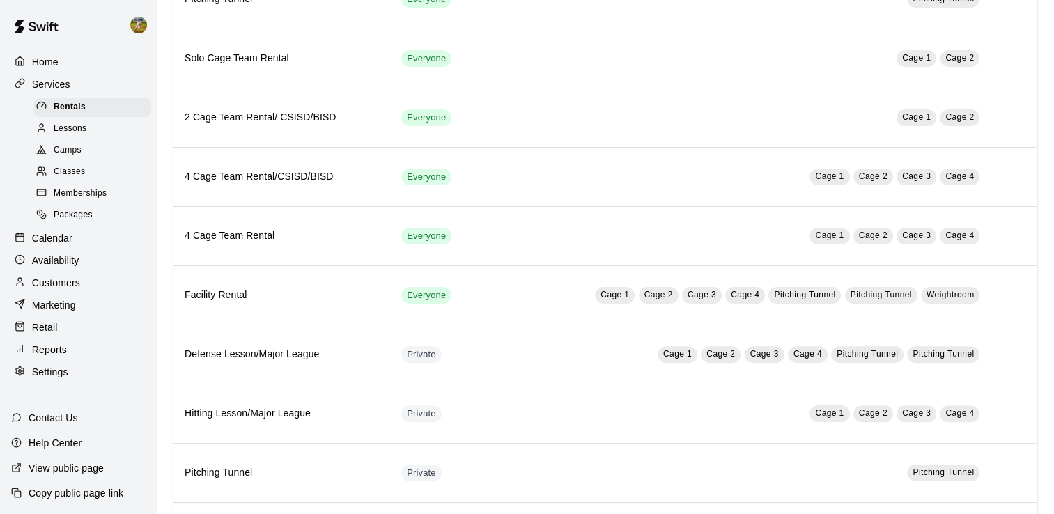
scroll to position [348, 0]
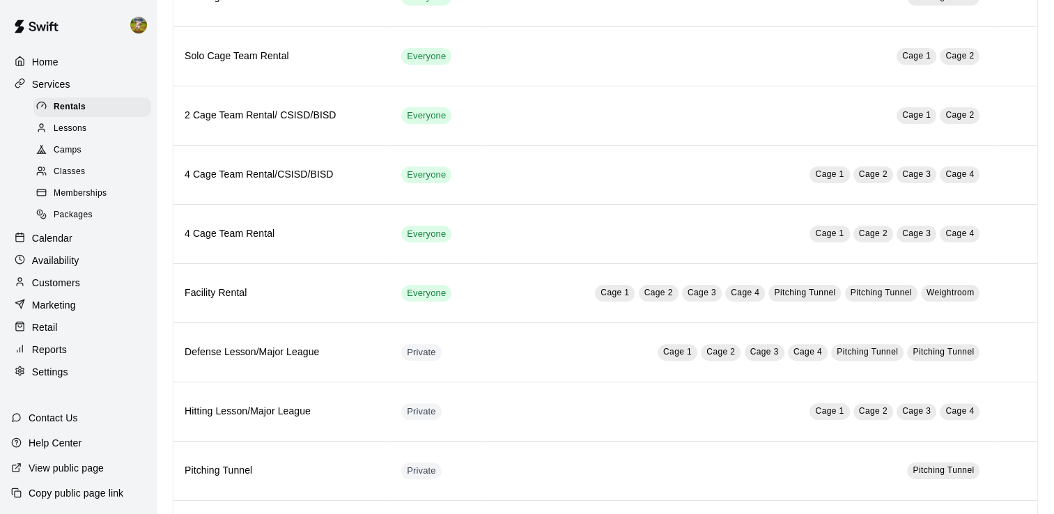
click at [61, 357] on p "Reports" at bounding box center [49, 350] width 35 height 14
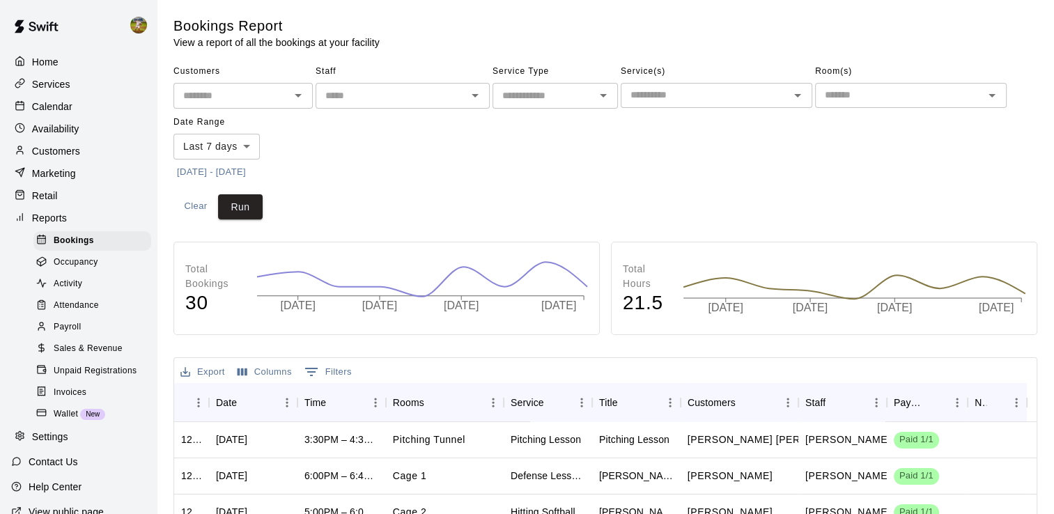
click at [95, 337] on div "Payroll" at bounding box center [92, 327] width 118 height 19
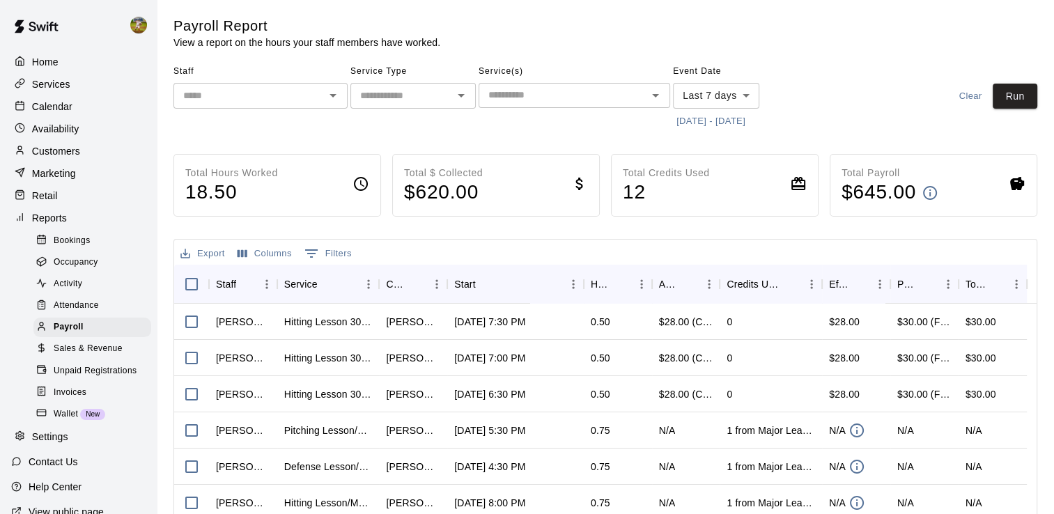
click at [97, 448] on div "Settings" at bounding box center [78, 437] width 134 height 21
select select "**"
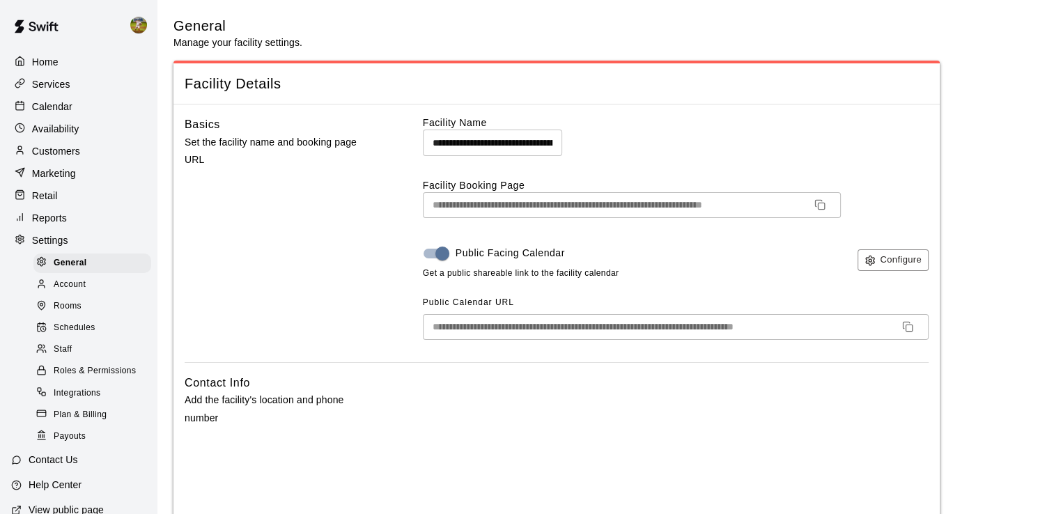
click at [77, 359] on div "Staff" at bounding box center [92, 349] width 118 height 19
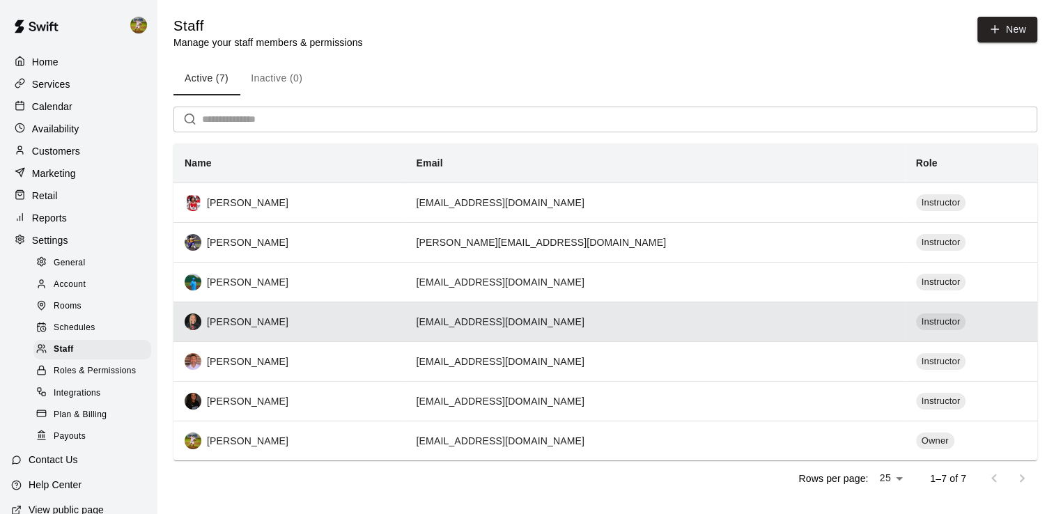
click at [394, 330] on div "[PERSON_NAME]" at bounding box center [290, 321] width 210 height 17
select select "**"
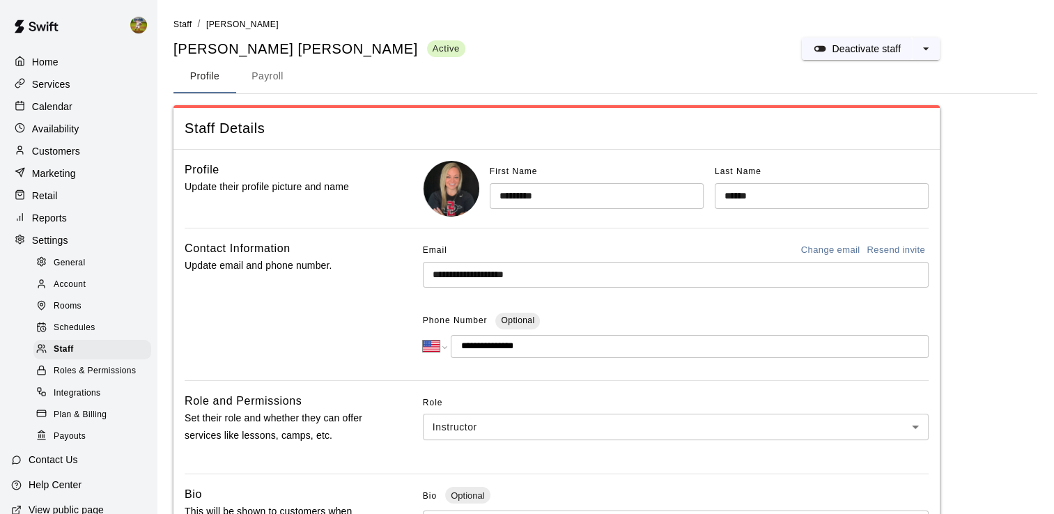
click at [279, 77] on button "Payroll" at bounding box center [267, 76] width 63 height 33
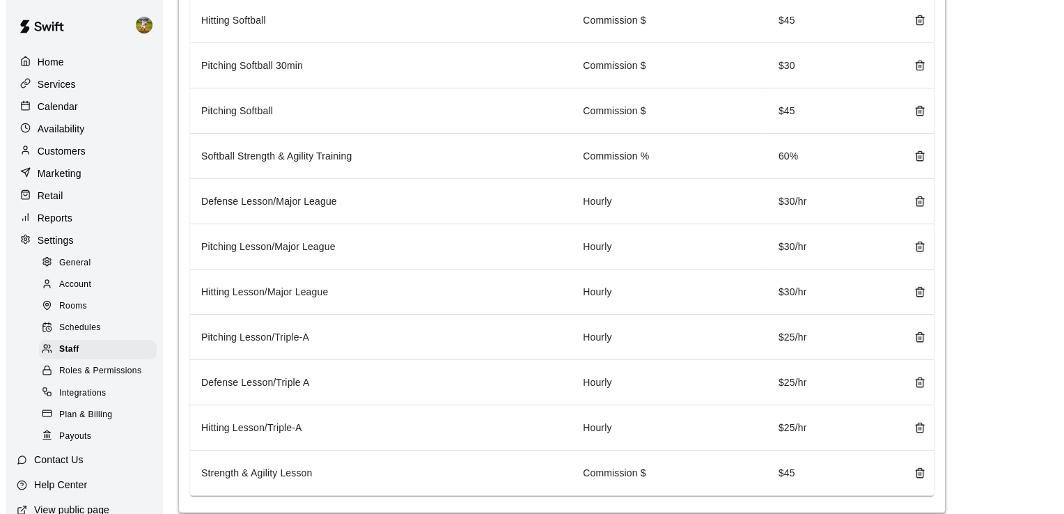
scroll to position [348, 0]
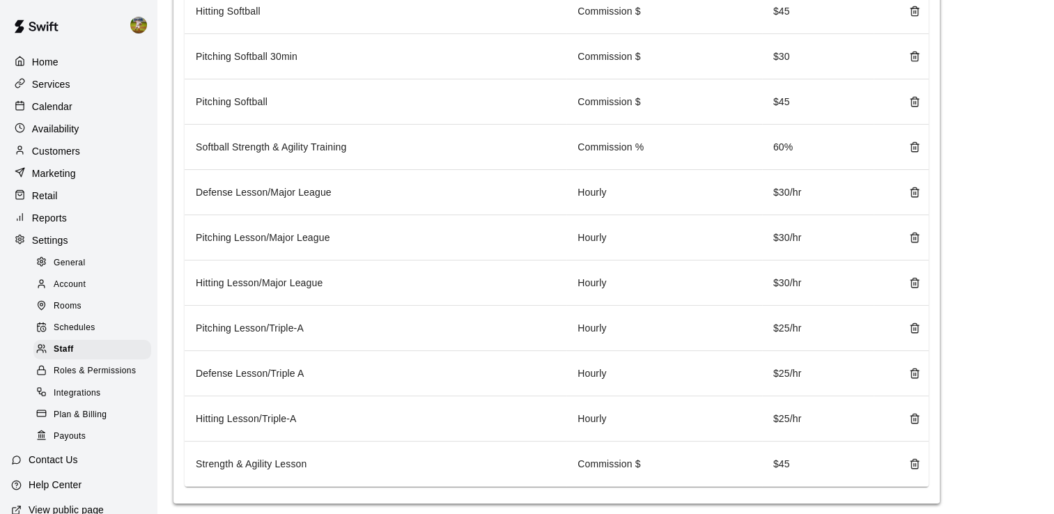
click at [916, 189] on icon "delete" at bounding box center [914, 192] width 11 height 11
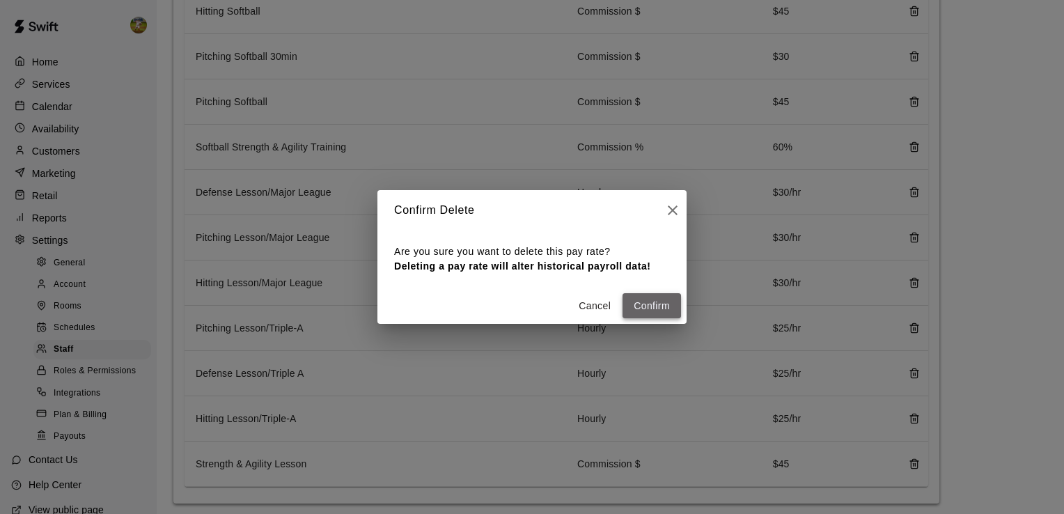
click at [668, 304] on button "Confirm" at bounding box center [651, 306] width 58 height 26
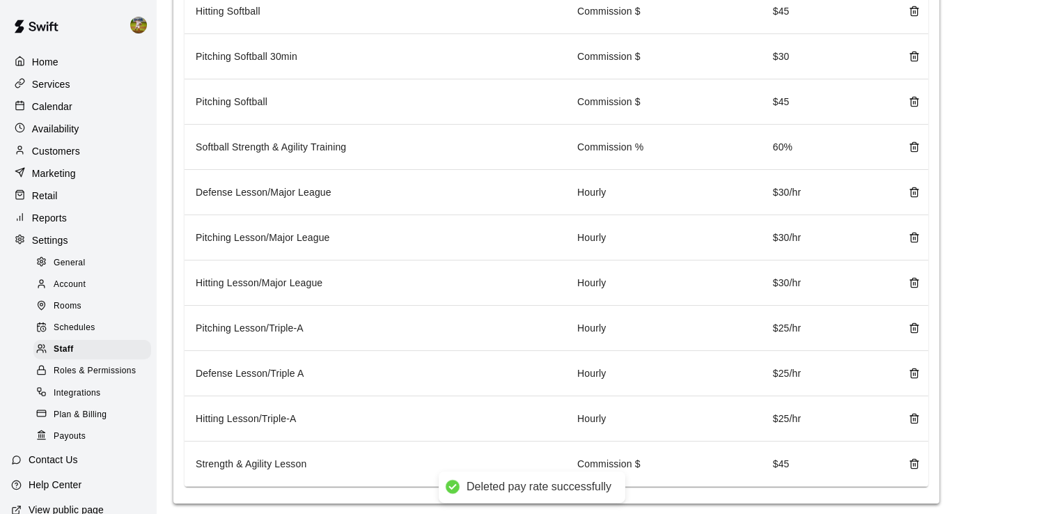
scroll to position [318, 0]
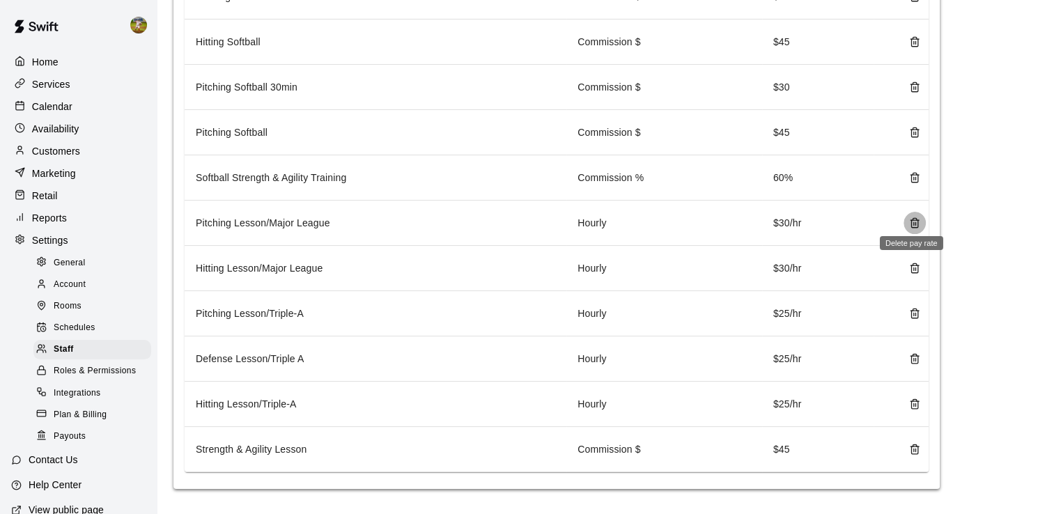
click at [914, 220] on icon "delete" at bounding box center [914, 220] width 8 height 0
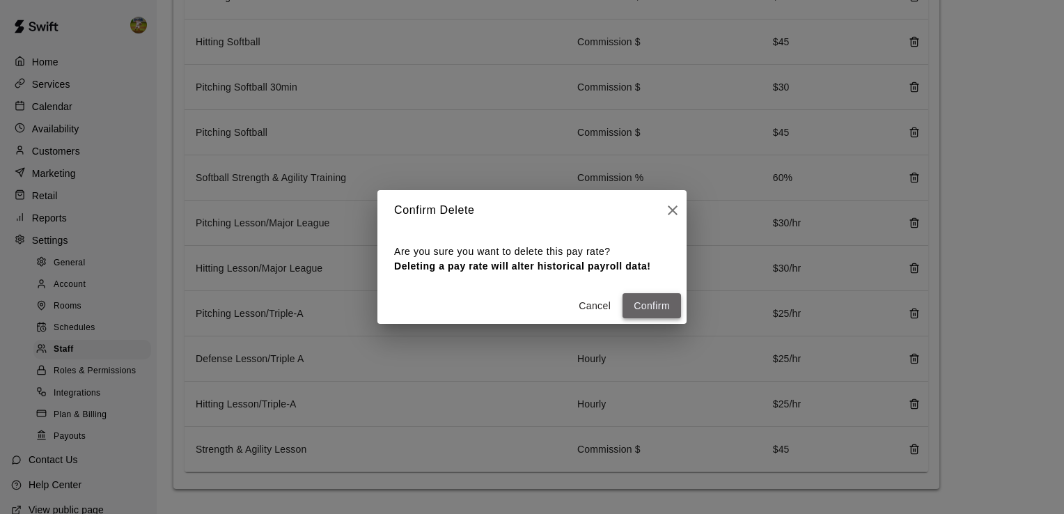
click at [669, 305] on button "Confirm" at bounding box center [651, 306] width 58 height 26
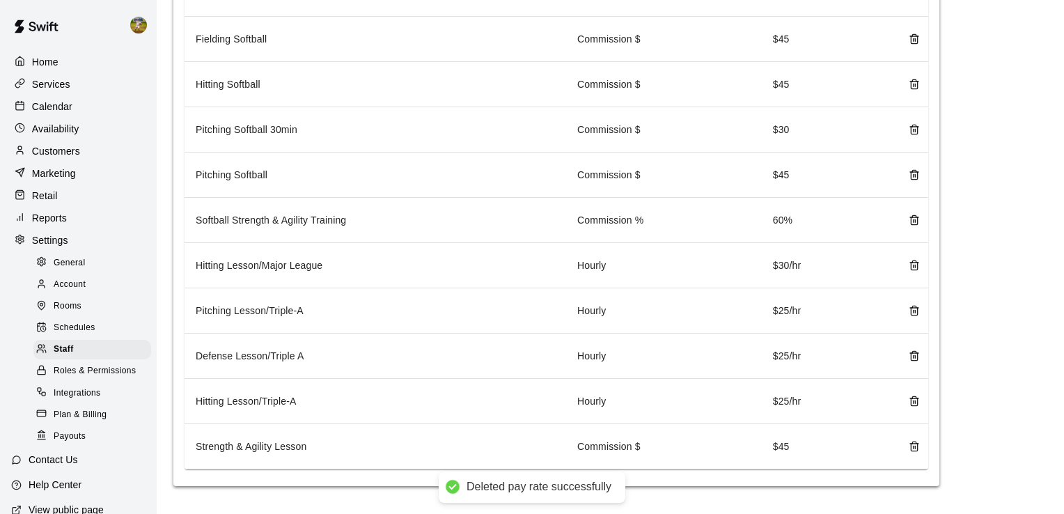
scroll to position [273, 0]
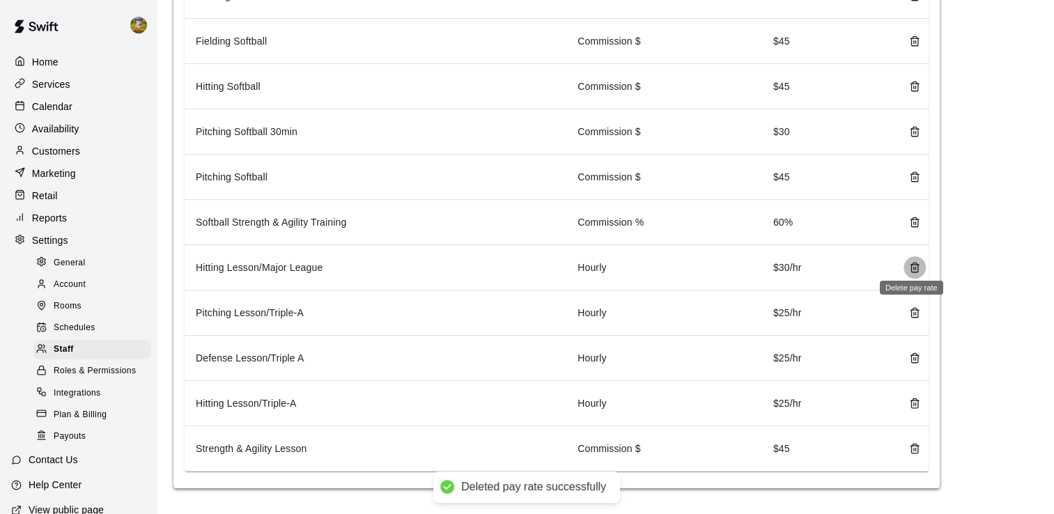
click at [913, 265] on icon "delete" at bounding box center [914, 265] width 8 height 0
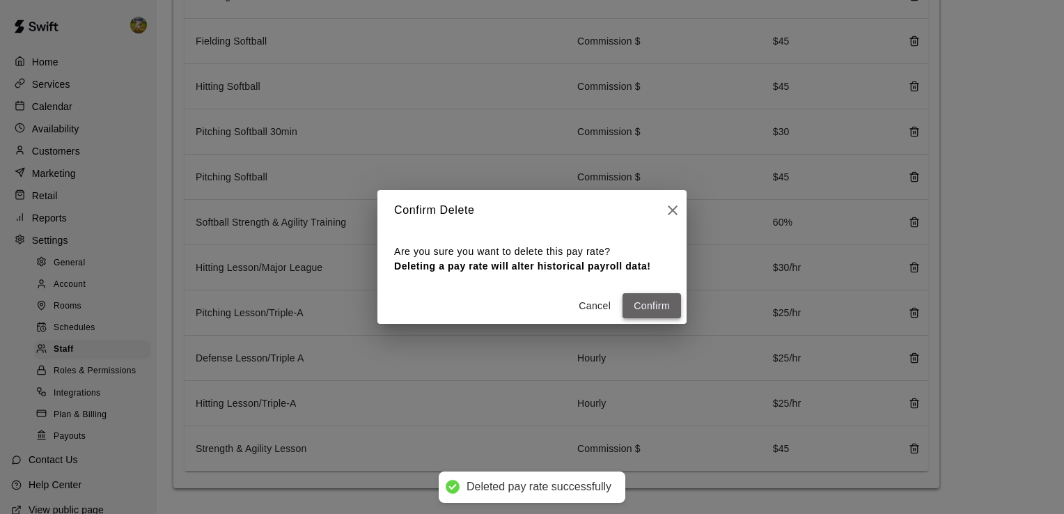
click at [652, 311] on button "Confirm" at bounding box center [651, 306] width 58 height 26
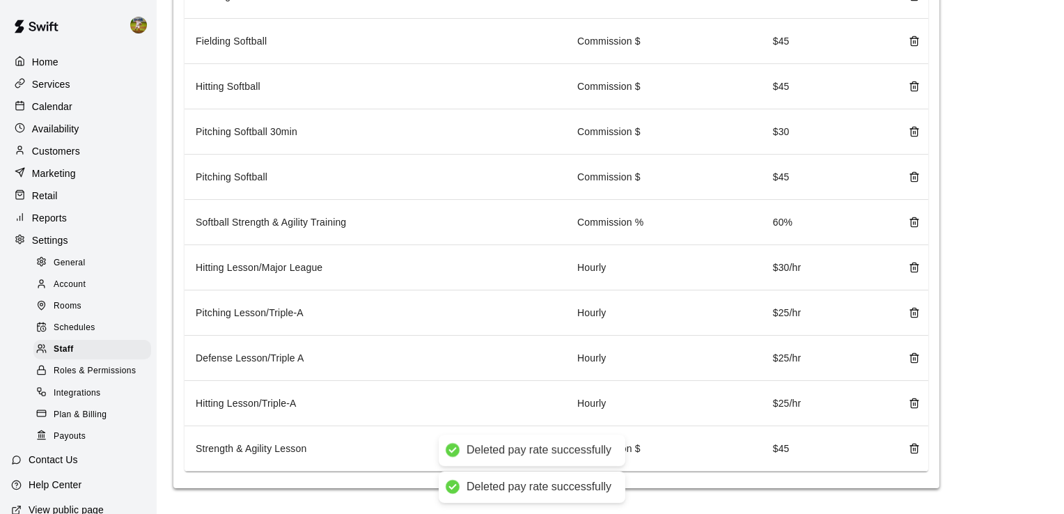
scroll to position [228, 0]
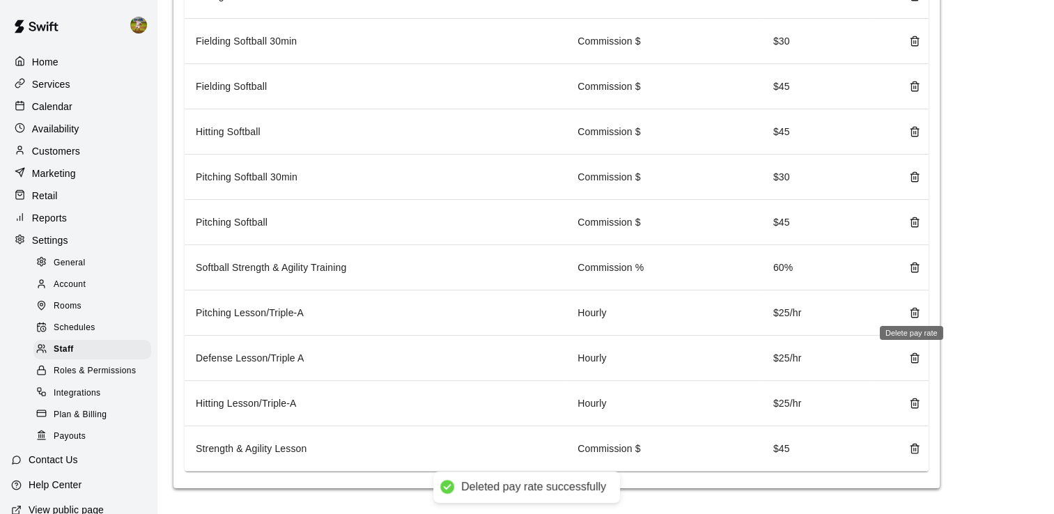
click at [916, 308] on icon "delete" at bounding box center [914, 312] width 11 height 11
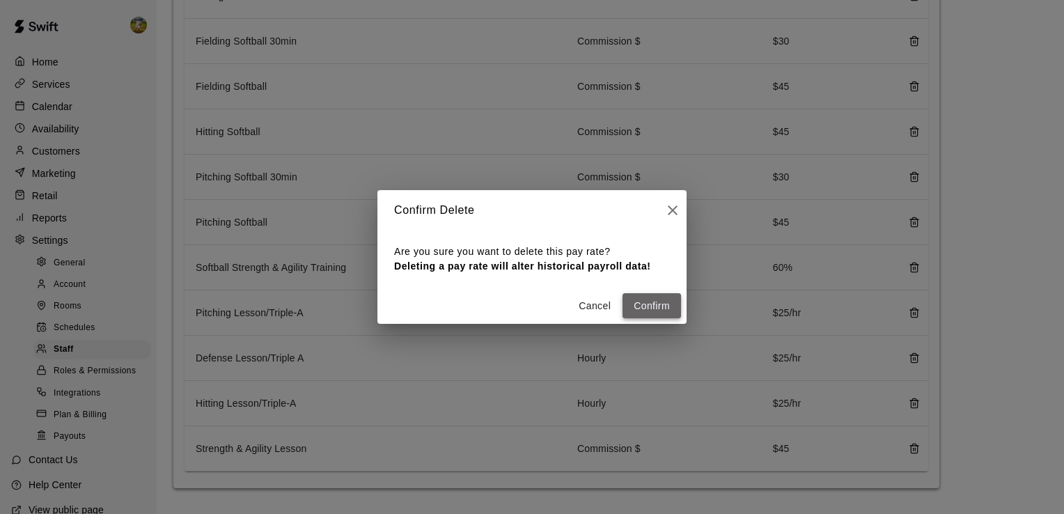
click at [671, 306] on button "Confirm" at bounding box center [651, 306] width 58 height 26
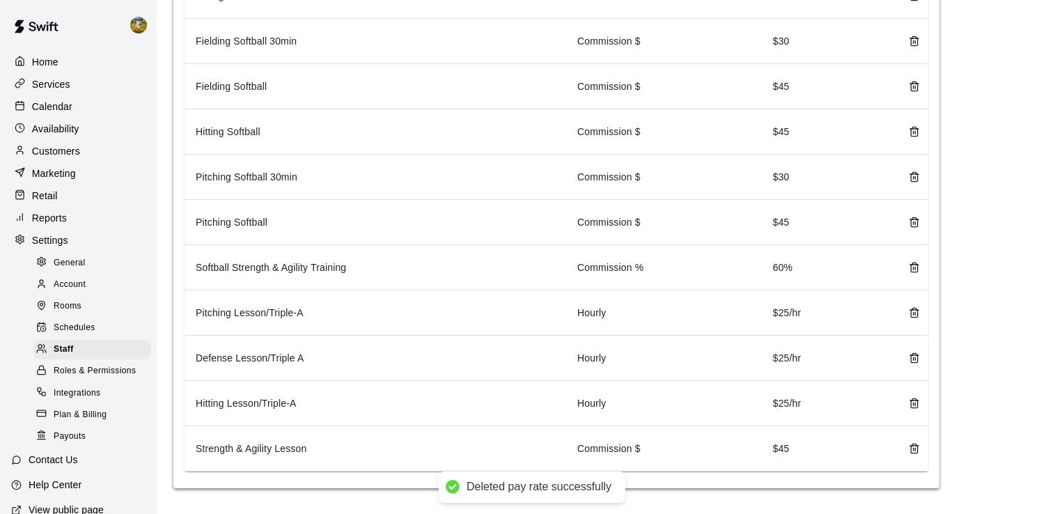
scroll to position [182, 0]
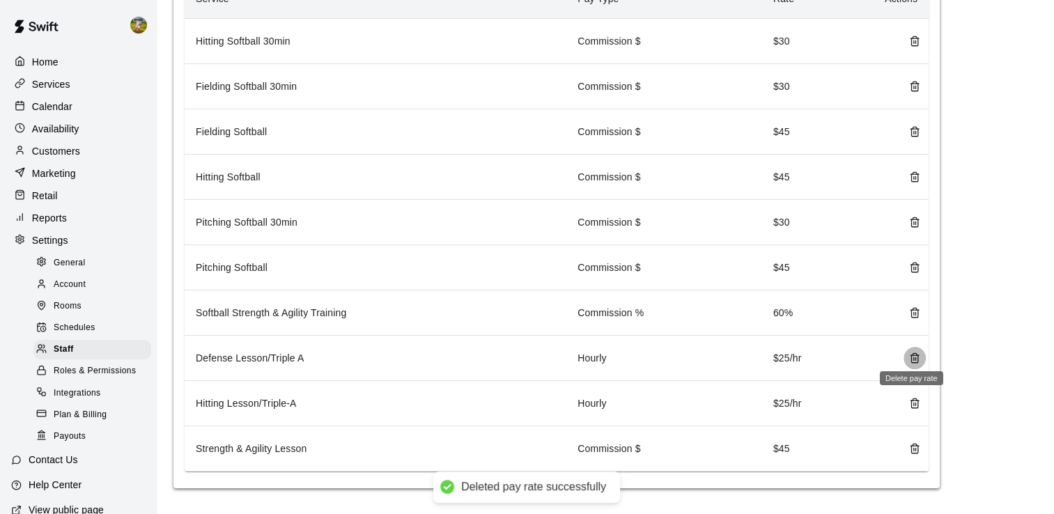
click at [909, 355] on icon "delete" at bounding box center [914, 357] width 11 height 11
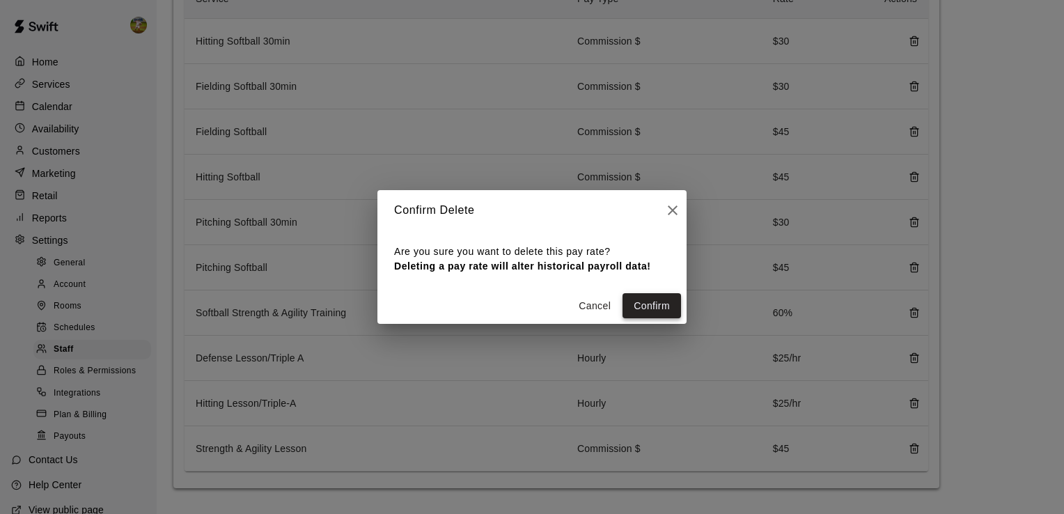
click at [655, 308] on button "Confirm" at bounding box center [651, 306] width 58 height 26
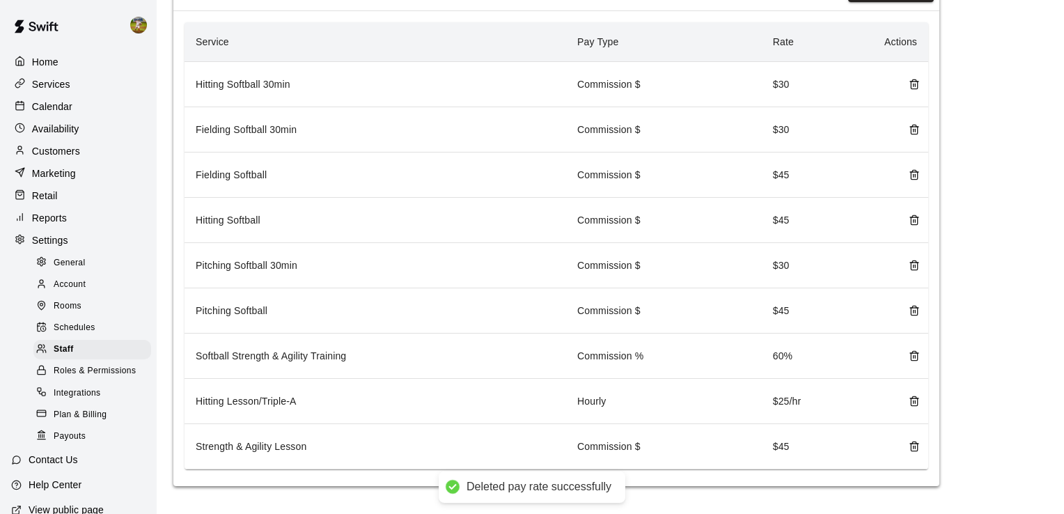
scroll to position [137, 0]
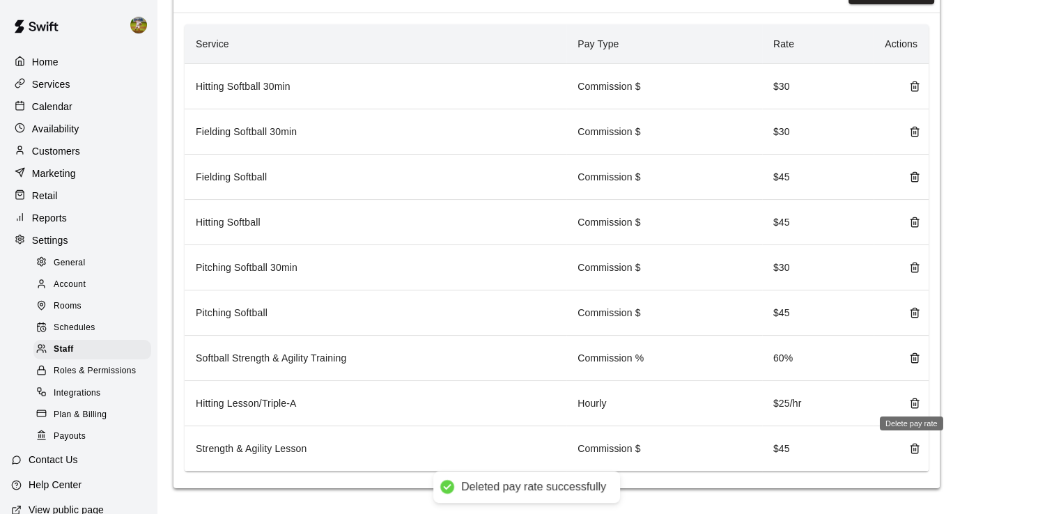
click at [914, 403] on line "delete" at bounding box center [914, 404] width 0 height 3
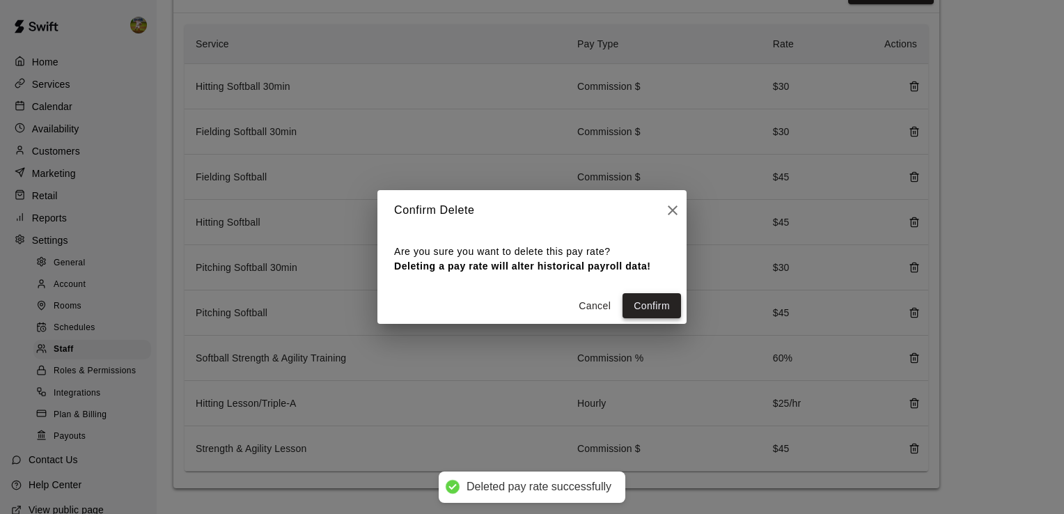
click at [659, 302] on button "Confirm" at bounding box center [651, 306] width 58 height 26
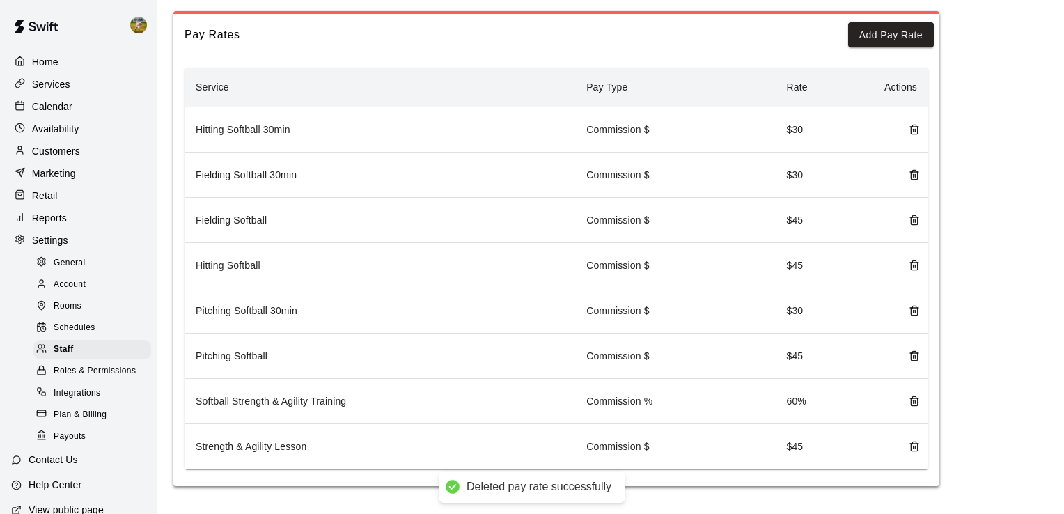
scroll to position [92, 0]
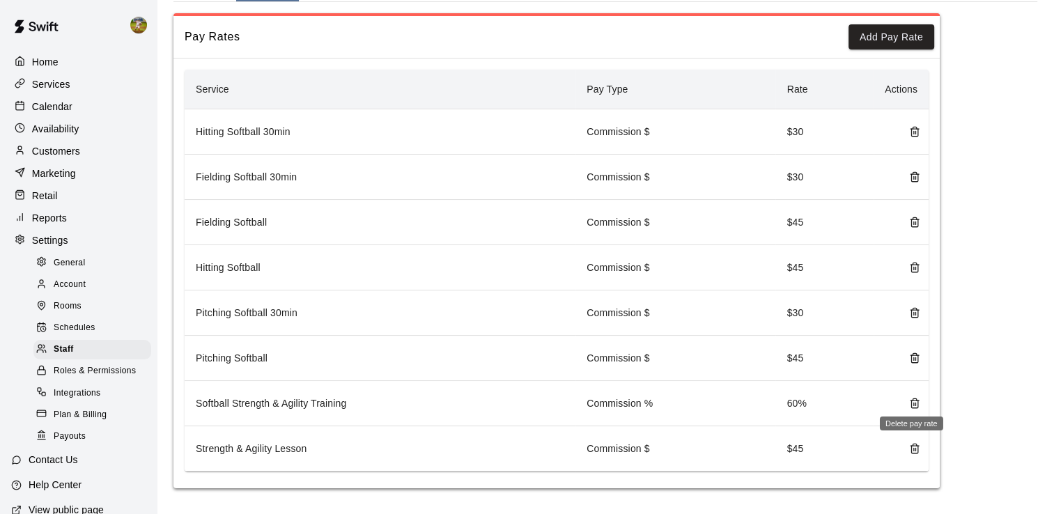
click at [911, 400] on icon "delete" at bounding box center [914, 404] width 6 height 8
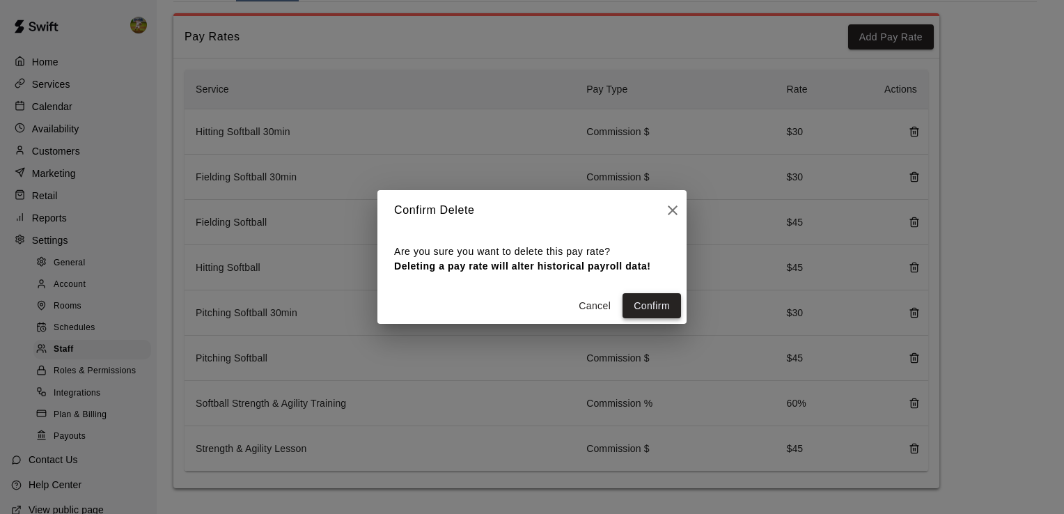
click at [670, 299] on button "Confirm" at bounding box center [651, 306] width 58 height 26
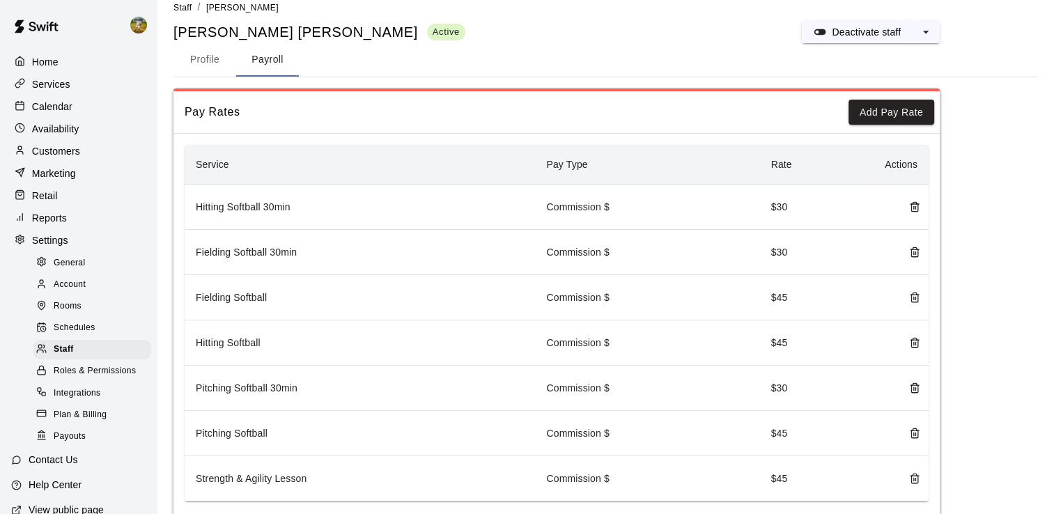
scroll to position [47, 0]
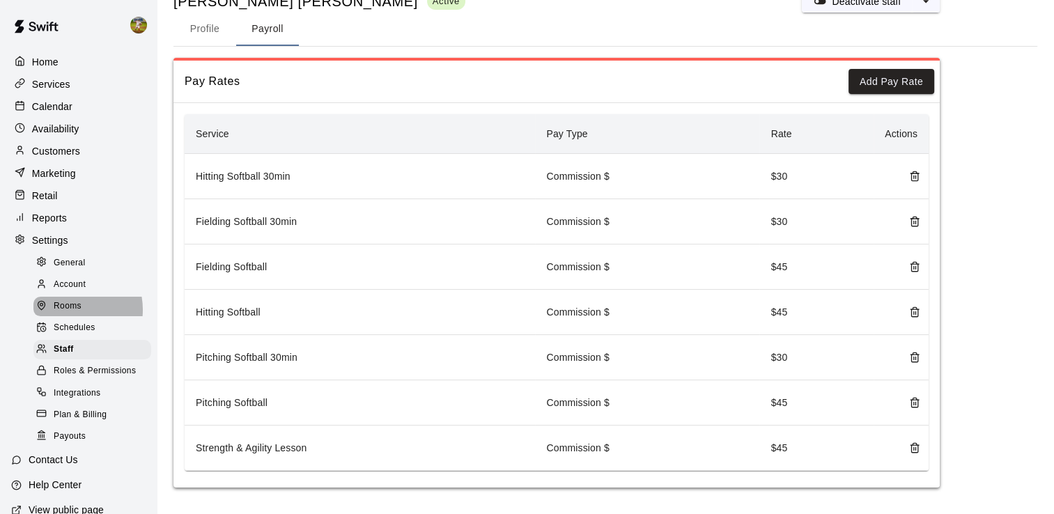
click at [66, 313] on span "Rooms" at bounding box center [68, 306] width 28 height 14
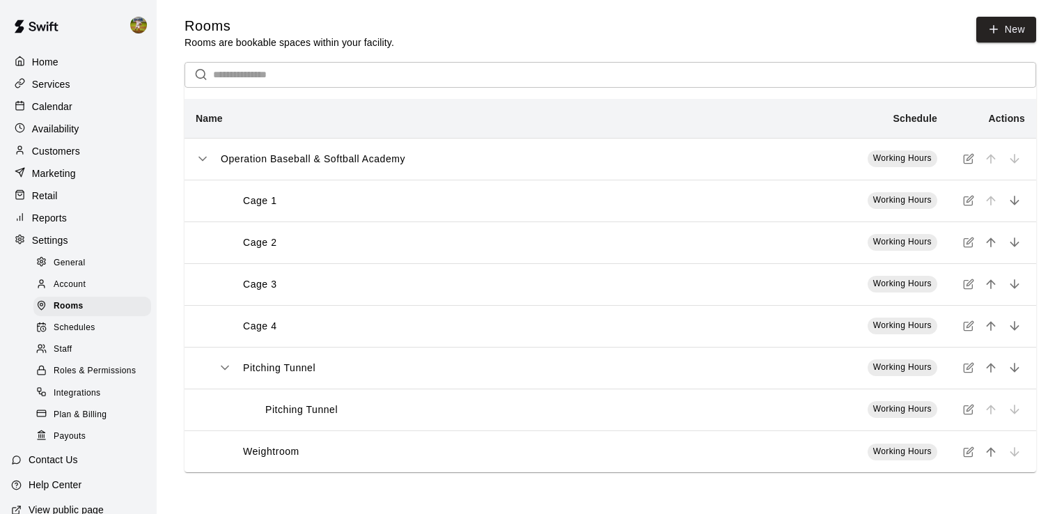
click at [68, 292] on span "Account" at bounding box center [70, 285] width 32 height 14
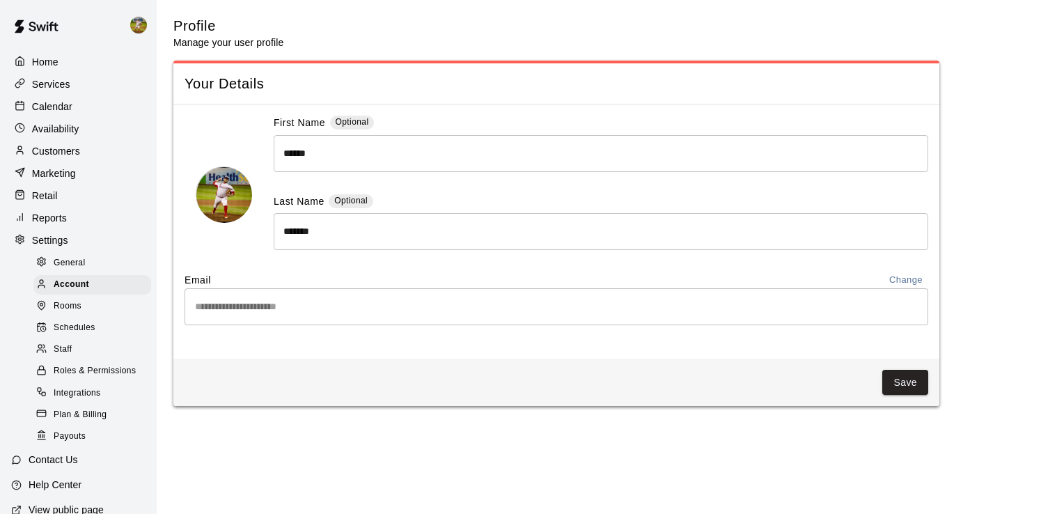
click at [70, 267] on span "General" at bounding box center [70, 263] width 32 height 14
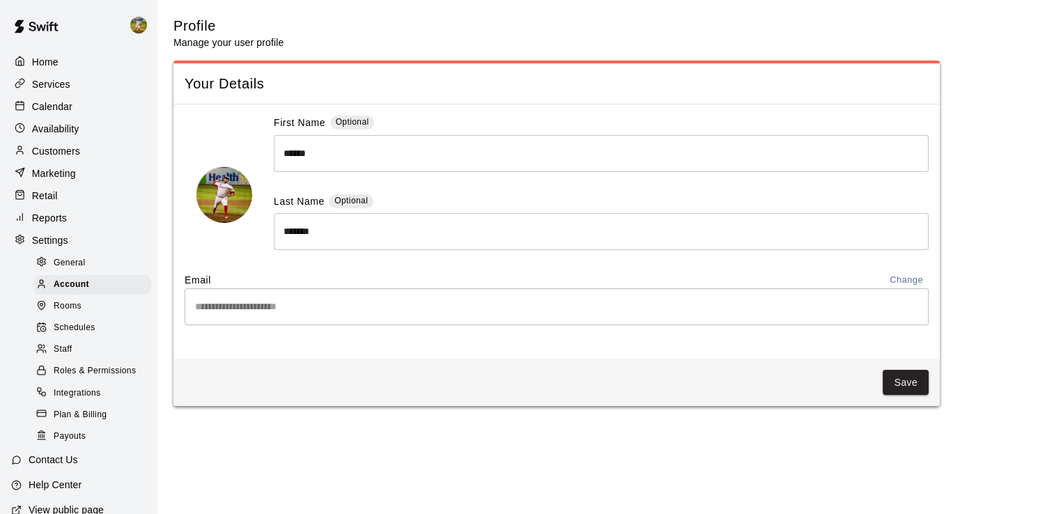
select select "**"
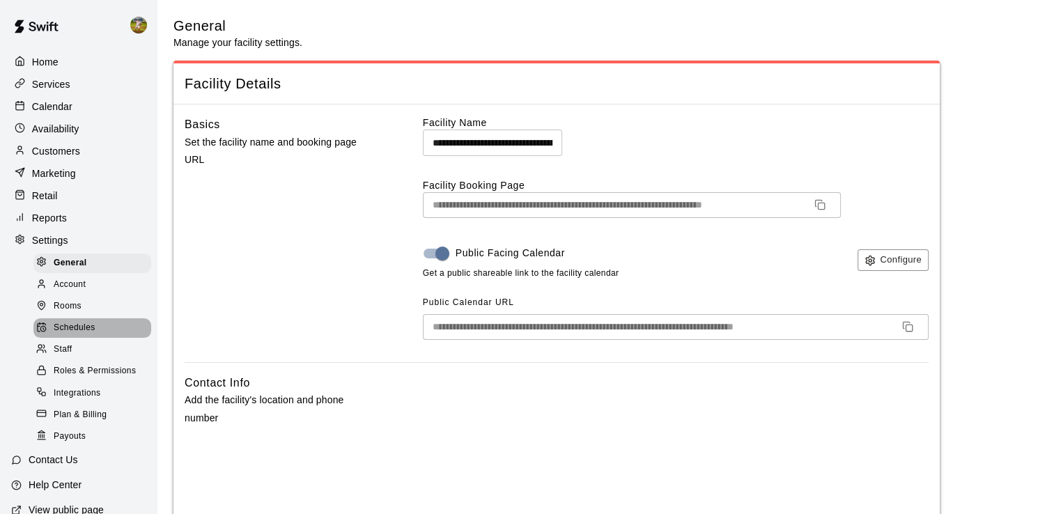
click at [99, 338] on div "Schedules" at bounding box center [92, 327] width 118 height 19
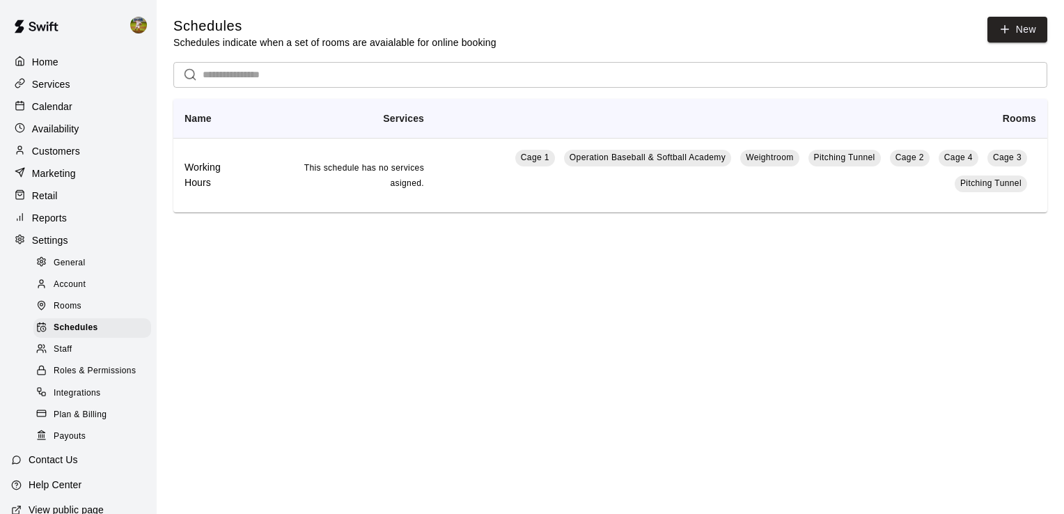
click at [95, 359] on div "Staff" at bounding box center [92, 349] width 118 height 19
